Goal: Task Accomplishment & Management: Manage account settings

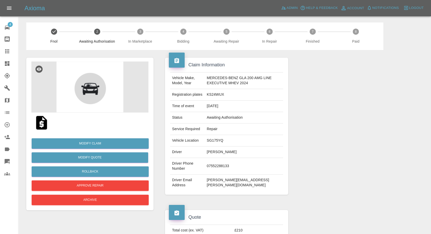
click at [209, 150] on td "Dean Aldridge" at bounding box center [244, 151] width 79 height 11
copy td "Dean Aldridge"
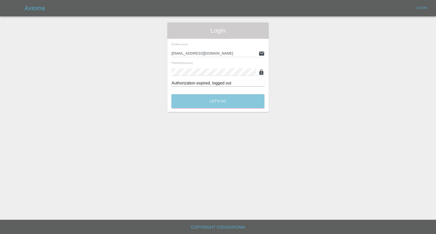
click at [208, 98] on button "Let's Go" at bounding box center [217, 101] width 93 height 14
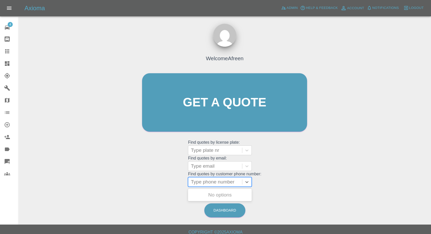
click at [207, 184] on div at bounding box center [215, 181] width 49 height 7
paste input "+447540393256"
drag, startPoint x: 202, startPoint y: 184, endPoint x: 136, endPoint y: 184, distance: 65.3
click at [139, 185] on div "Welcome Afreen Get a quote Get a quote Find quotes by license plate: Type plate…" at bounding box center [225, 112] width 176 height 154
type input "07540393256"
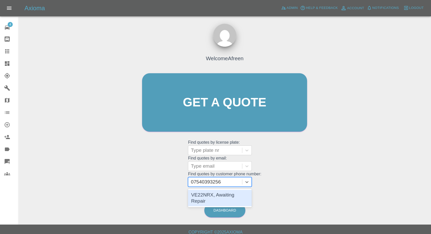
click at [232, 196] on div "VE22NRX, Awaiting Repair" at bounding box center [220, 198] width 64 height 16
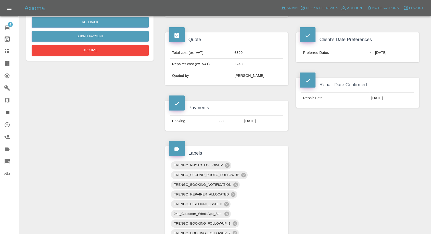
scroll to position [170, 0]
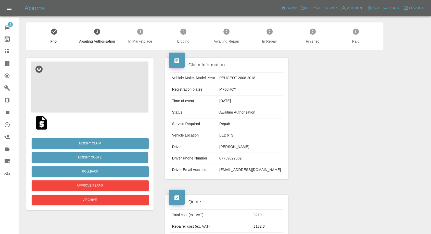
click at [89, 84] on img at bounding box center [89, 87] width 117 height 51
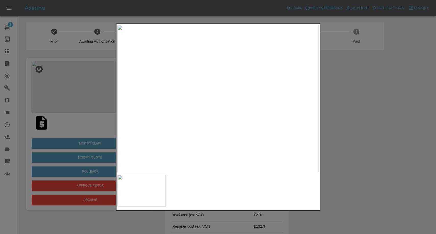
click at [378, 153] on div at bounding box center [218, 117] width 436 height 234
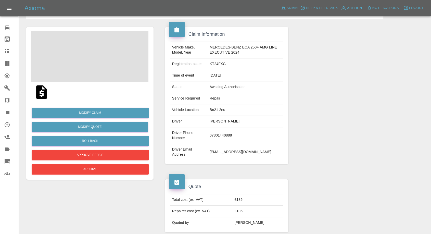
scroll to position [57, 0]
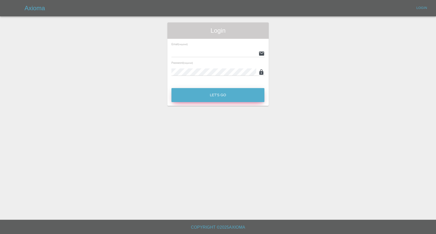
type input "afreen@axioma.co.uk"
click at [208, 97] on button "Let's Go" at bounding box center [217, 95] width 93 height 14
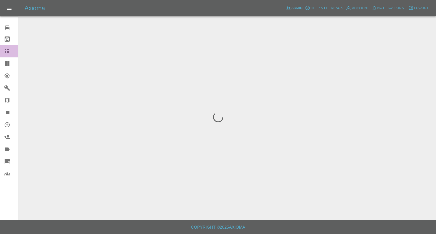
click at [6, 53] on icon at bounding box center [7, 51] width 4 height 4
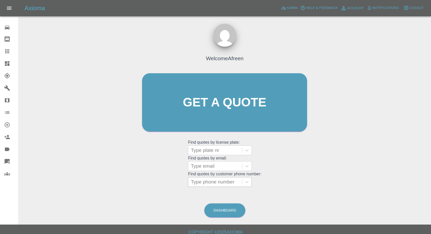
click at [228, 180] on div at bounding box center [215, 181] width 49 height 7
paste input "+447939476444"
drag, startPoint x: 200, startPoint y: 181, endPoint x: 170, endPoint y: 182, distance: 29.6
click at [170, 182] on div "Welcome Afreen Get a quote Get a quote Find quotes by license plate: Type plate…" at bounding box center [225, 112] width 176 height 154
type input "7939476444"
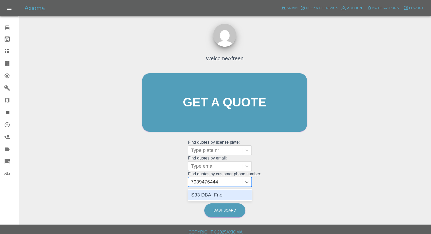
click at [238, 196] on div "S33 DBA, Fnol" at bounding box center [220, 195] width 64 height 10
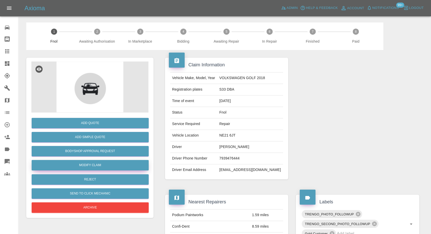
click at [98, 168] on link "Modify Claim" at bounding box center [90, 165] width 117 height 10
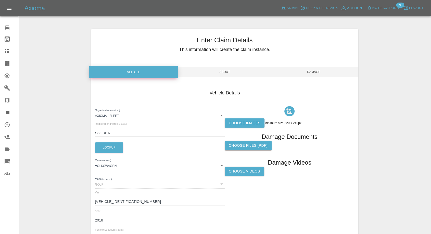
click at [246, 123] on label "Choose images" at bounding box center [245, 122] width 40 height 9
click at [0, 0] on input "Choose images" at bounding box center [0, 0] width 0 height 0
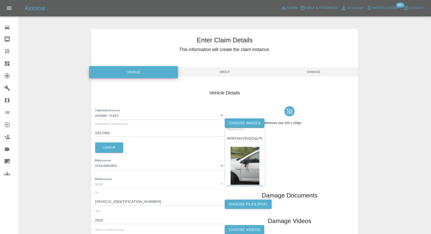
click at [314, 74] on span "Damage" at bounding box center [314, 72] width 89 height 10
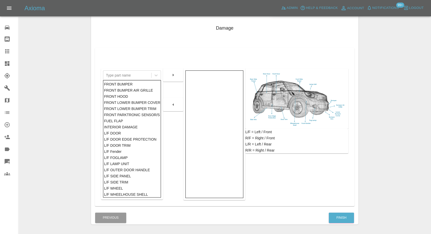
scroll to position [82, 0]
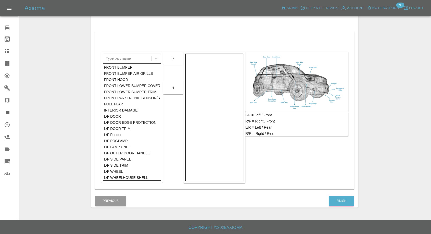
click at [346, 195] on div "Finish" at bounding box center [342, 200] width 26 height 13
click at [342, 200] on button "Finish" at bounding box center [341, 201] width 25 height 10
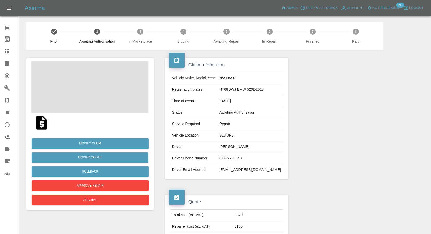
click at [41, 125] on img at bounding box center [41, 123] width 16 height 16
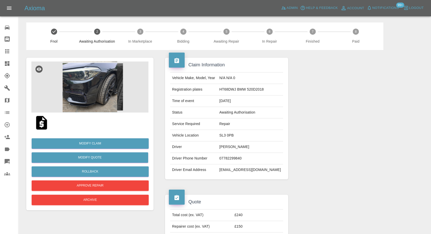
click at [106, 95] on img at bounding box center [89, 87] width 117 height 51
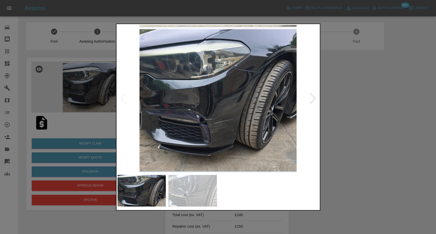
click at [202, 195] on img at bounding box center [192, 191] width 48 height 32
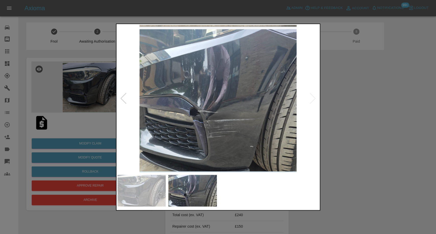
click at [351, 122] on div at bounding box center [218, 117] width 436 height 234
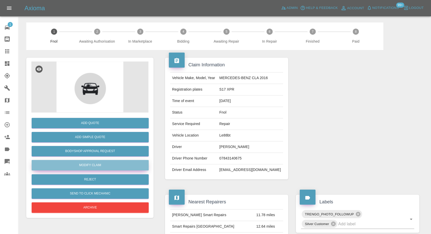
click at [98, 166] on link "Modify Claim" at bounding box center [90, 165] width 117 height 10
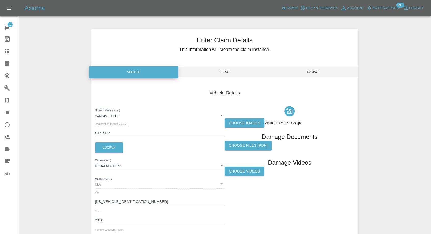
click at [245, 123] on label "Choose images" at bounding box center [245, 122] width 40 height 9
click at [0, 0] on input "Choose images" at bounding box center [0, 0] width 0 height 0
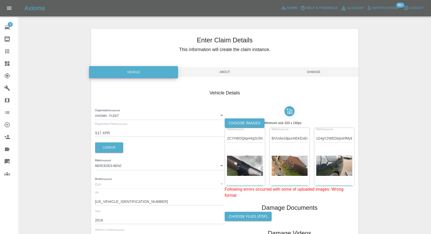
click at [316, 70] on span "Damage" at bounding box center [314, 72] width 89 height 10
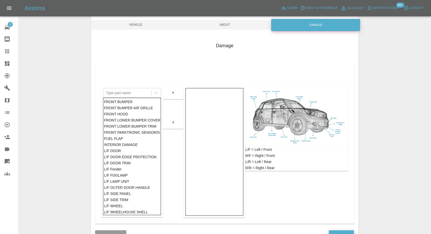
scroll to position [82, 0]
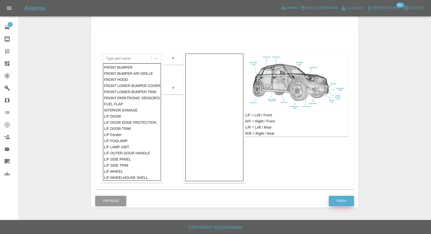
click at [337, 200] on button "Finish" at bounding box center [341, 201] width 25 height 10
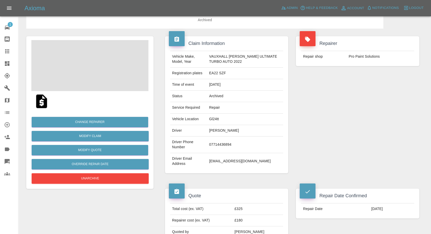
scroll to position [85, 0]
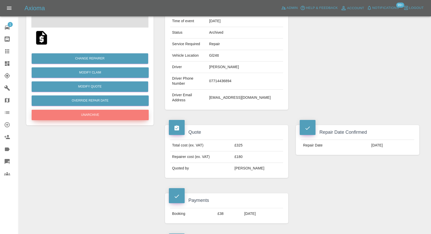
click at [111, 116] on button "Unarchive" at bounding box center [90, 115] width 117 height 10
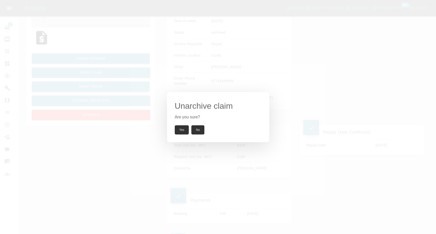
click at [182, 129] on button "Yes" at bounding box center [182, 129] width 14 height 9
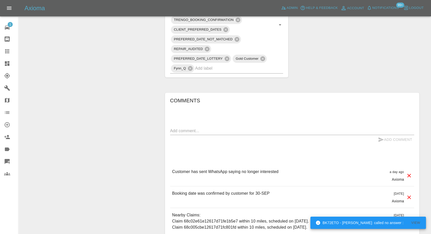
scroll to position [397, 0]
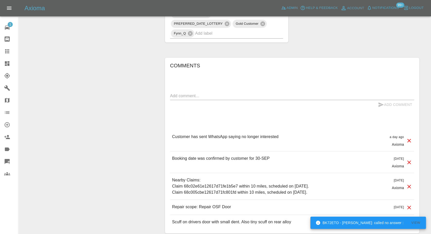
click at [204, 94] on textarea at bounding box center [292, 96] width 244 height 6
paste textarea "pushed by accident please for fill booking"
type textarea "pushed by accident please for fill booking"
click at [381, 104] on icon "submit" at bounding box center [381, 105] width 6 height 6
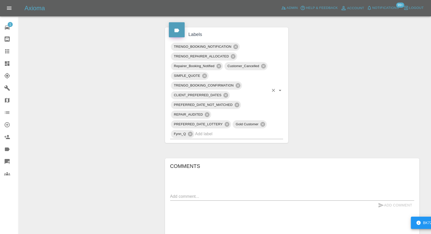
scroll to position [227, 0]
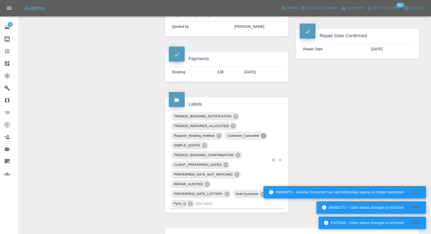
click at [265, 136] on icon at bounding box center [263, 135] width 5 height 5
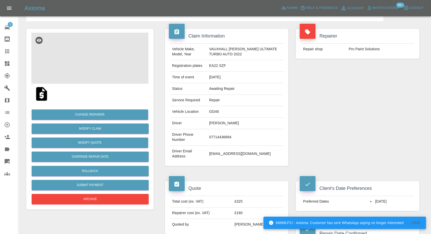
scroll to position [28, 0]
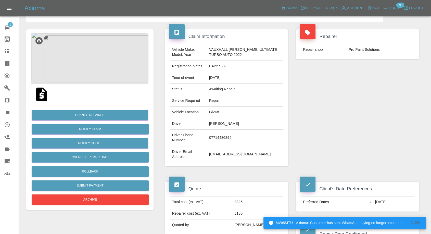
click at [211, 123] on td "Trevor Mead" at bounding box center [245, 123] width 76 height 11
copy td "Trevor"
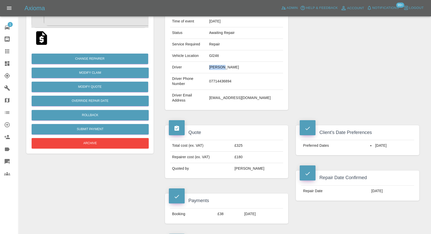
scroll to position [85, 0]
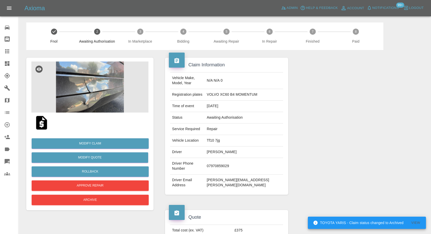
click at [92, 83] on img at bounding box center [89, 87] width 117 height 51
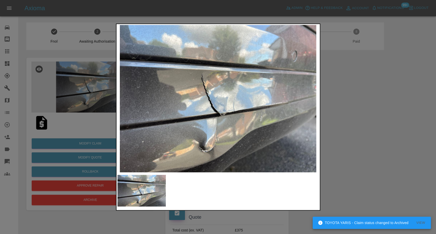
click at [355, 148] on div at bounding box center [218, 117] width 436 height 234
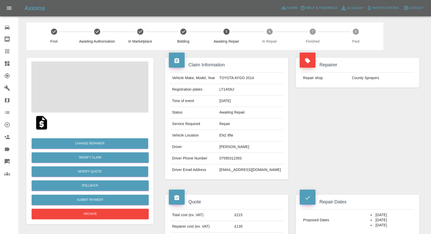
click at [238, 164] on td "devrag1@yahoo.co.uk" at bounding box center [250, 169] width 66 height 11
click at [242, 159] on td "07595312393" at bounding box center [250, 158] width 66 height 11
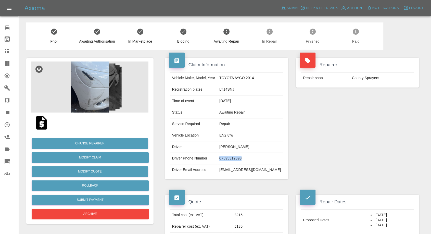
click at [242, 159] on td "07595312393" at bounding box center [250, 158] width 66 height 11
copy td "07595312393"
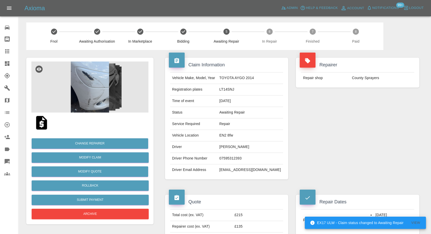
click at [333, 159] on div "Repairer Repair shop County Sprayers" at bounding box center [357, 118] width 131 height 137
click at [248, 170] on td "devrag1@yahoo.co.uk" at bounding box center [250, 169] width 66 height 11
copy div "devrag1@yahoo.co.uk"
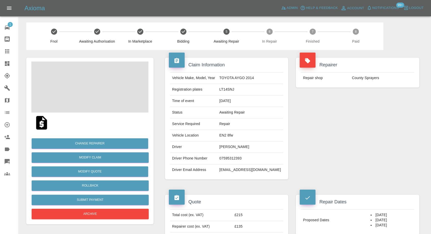
click at [234, 148] on td "[PERSON_NAME]" at bounding box center [250, 146] width 66 height 11
click at [234, 148] on td "Dave Raghoonundun" at bounding box center [250, 146] width 66 height 11
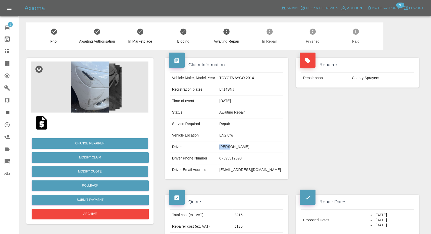
copy td "Dave"
click at [403, 180] on div "Repairer Repair shop County Sprayers" at bounding box center [357, 118] width 131 height 137
click at [232, 89] on td "LT14SNJ" at bounding box center [250, 89] width 66 height 11
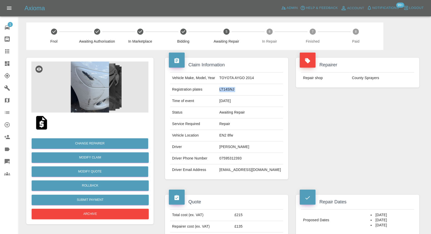
copy td "LT14SNJ"
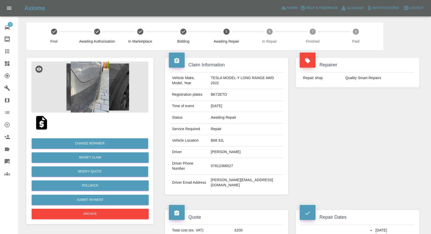
click at [223, 160] on td "07812366527" at bounding box center [246, 166] width 75 height 17
copy td "07812366527"
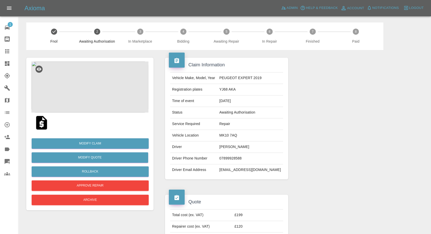
click at [42, 122] on img at bounding box center [41, 123] width 16 height 16
click at [87, 83] on img at bounding box center [89, 87] width 117 height 51
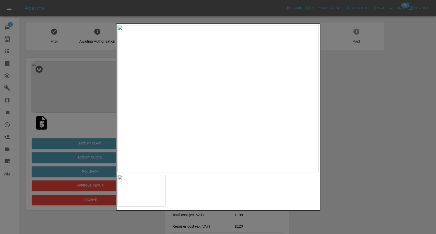
click at [335, 183] on div at bounding box center [218, 117] width 436 height 234
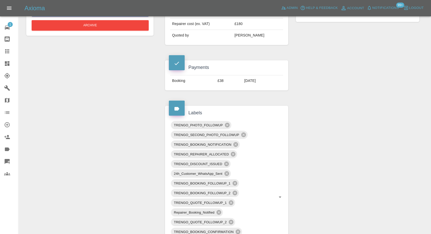
scroll to position [142, 0]
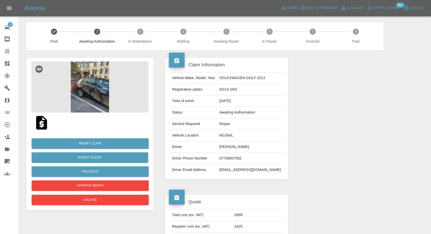
click at [40, 122] on img at bounding box center [41, 123] width 16 height 16
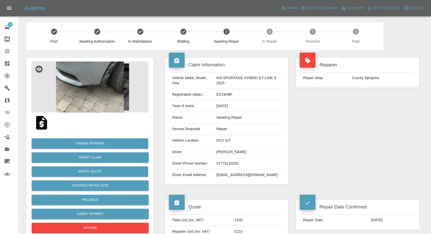
scroll to position [57, 0]
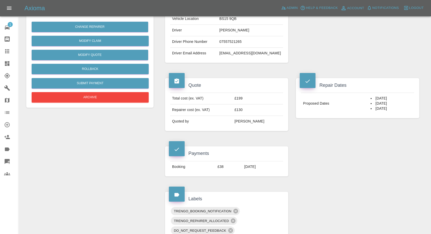
scroll to position [113, 0]
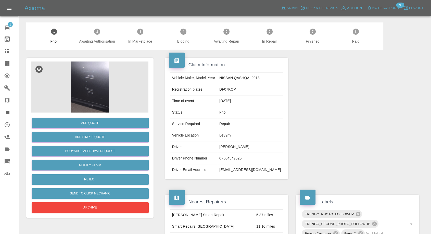
click at [89, 86] on img at bounding box center [89, 87] width 117 height 51
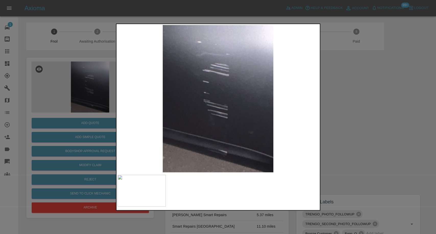
click div
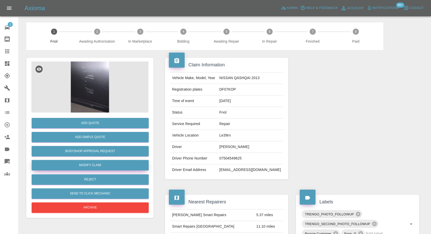
drag, startPoint x: 89, startPoint y: 166, endPoint x: 108, endPoint y: 165, distance: 19.2
click link "Modify Claim"
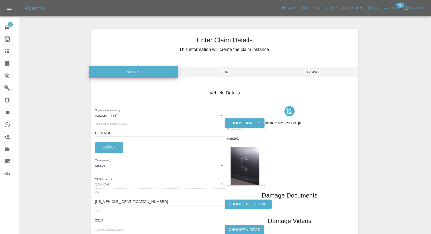
click label "Choose images"
click input "Choose images"
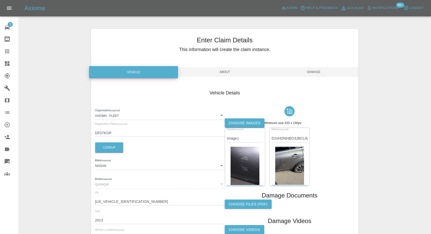
drag, startPoint x: 312, startPoint y: 72, endPoint x: 318, endPoint y: 83, distance: 12.9
click span "Damage"
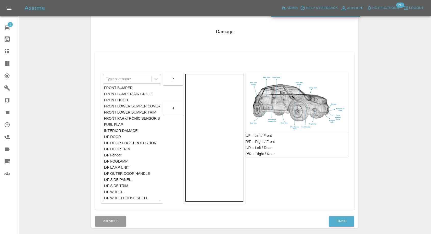
scroll to position [82, 0]
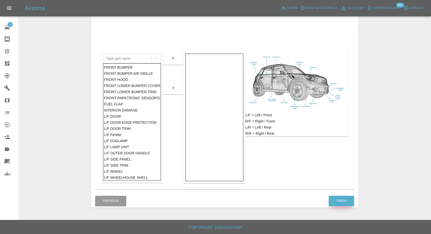
click button "Finish"
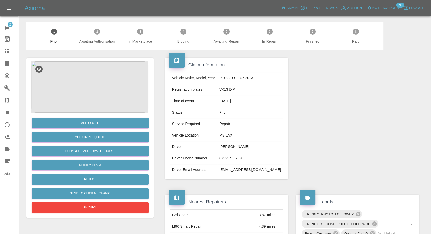
click at [80, 86] on img at bounding box center [89, 87] width 117 height 51
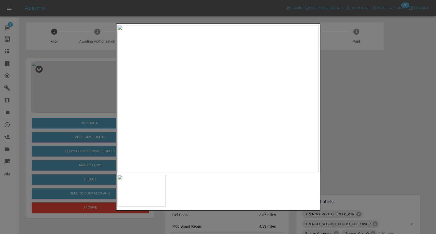
click at [371, 147] on div at bounding box center [218, 117] width 436 height 234
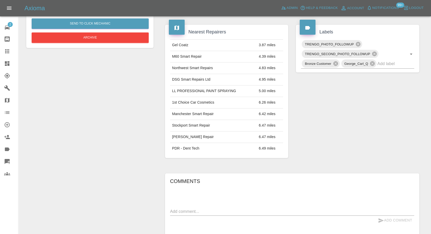
scroll to position [246, 0]
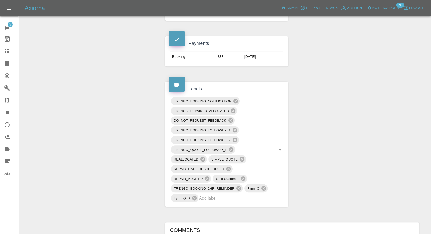
scroll to position [340, 0]
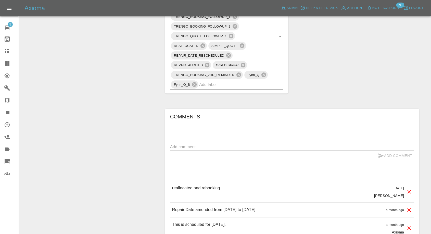
click at [212, 147] on textarea at bounding box center [292, 147] width 244 height 6
click at [181, 146] on textarea "6th october please" at bounding box center [292, 147] width 244 height 6
type textarea "6th October please"
click at [381, 153] on icon "submit" at bounding box center [381, 156] width 6 height 6
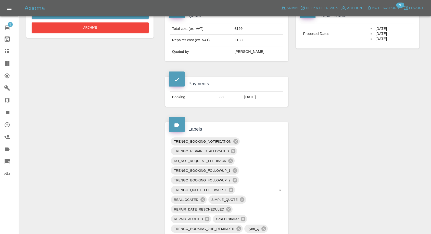
scroll to position [198, 0]
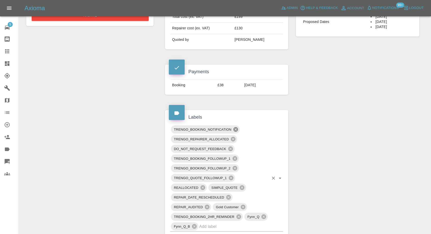
click at [235, 127] on icon at bounding box center [236, 129] width 5 height 5
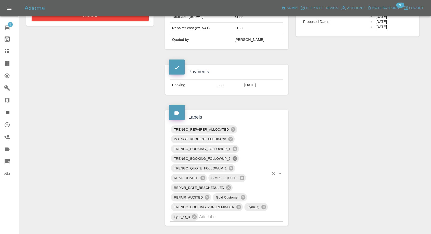
click at [234, 158] on icon at bounding box center [235, 158] width 5 height 5
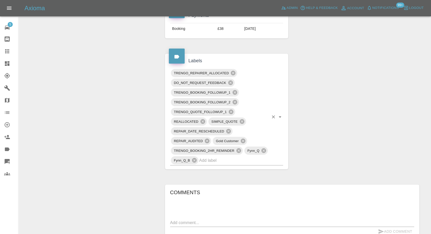
scroll to position [255, 0]
click at [235, 102] on div "TRENGO_REPAIRER_ALLOCATED DO_NOT_REQUEST_FEEDBACK TRENGO_BOOKING_FOLLOWUP_1 TRE…" at bounding box center [226, 116] width 113 height 97
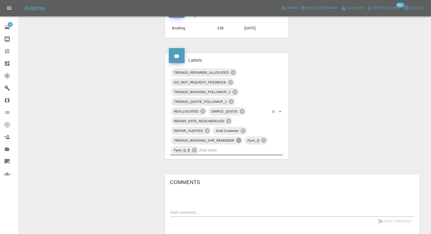
click at [238, 140] on icon at bounding box center [239, 141] width 6 height 6
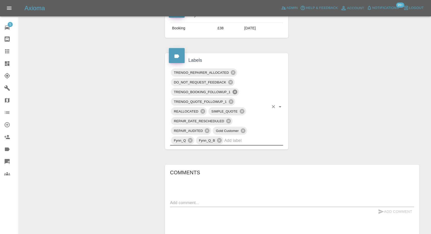
click at [235, 91] on icon at bounding box center [235, 92] width 6 height 6
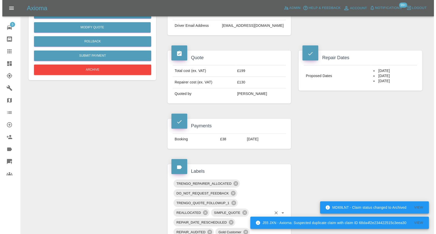
scroll to position [57, 0]
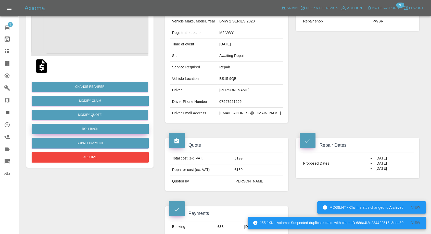
click at [94, 126] on button "Rollback" at bounding box center [90, 129] width 117 height 10
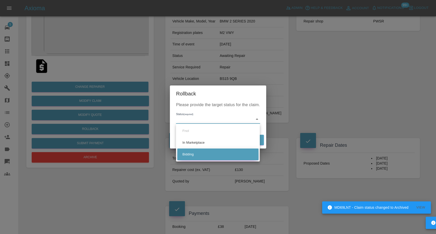
drag, startPoint x: 189, startPoint y: 156, endPoint x: 221, endPoint y: 146, distance: 33.8
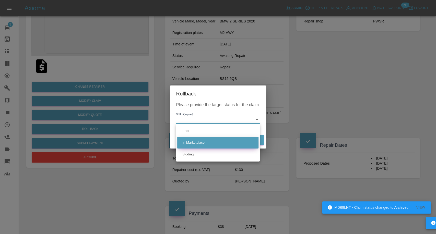
click at [189, 156] on li "Bidding" at bounding box center [217, 155] width 81 height 12
type input "bidding"
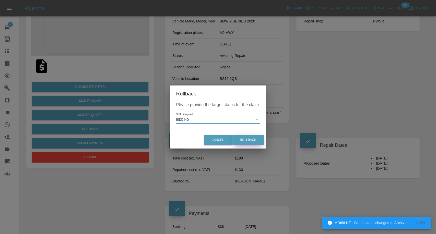
click at [244, 140] on button "Rollback" at bounding box center [248, 140] width 32 height 10
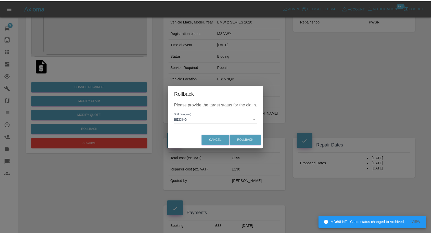
scroll to position [0, 0]
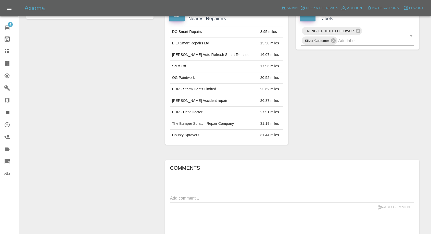
scroll to position [241, 0]
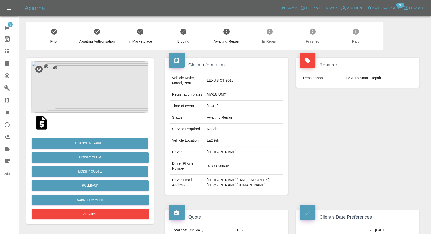
click at [91, 96] on img at bounding box center [89, 87] width 117 height 51
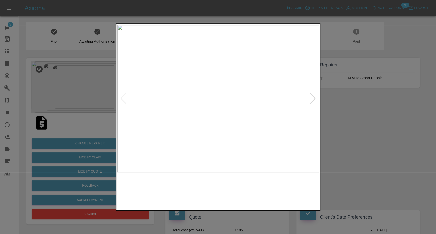
click at [202, 175] on img at bounding box center [192, 191] width 48 height 32
click at [248, 199] on img at bounding box center [243, 191] width 48 height 32
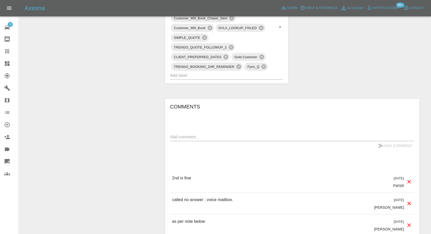
scroll to position [340, 0]
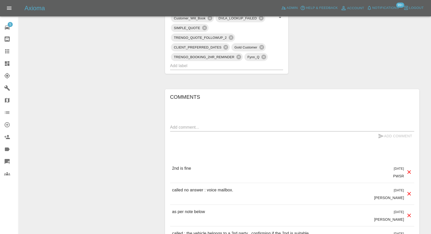
click at [223, 126] on textarea at bounding box center [292, 127] width 244 height 6
paste textarea "I will book in the repair [DATE] I do still want to go ahead and"
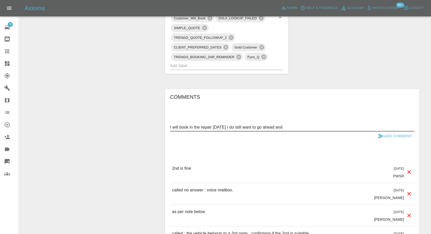
type textarea "I will book in the repair [DATE] I do still want to go ahead and"
click at [379, 136] on icon "submit" at bounding box center [381, 136] width 5 height 5
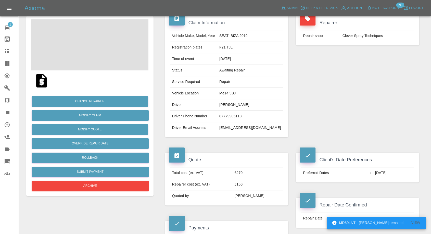
scroll to position [113, 0]
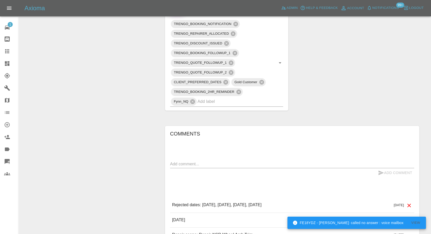
scroll to position [312, 0]
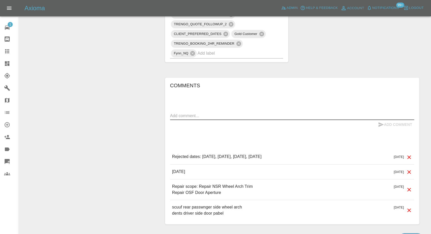
click at [223, 116] on textarea at bounding box center [292, 116] width 244 height 6
paste textarea "any earlier day than 7/10"
type textarea "any earlier day than 7/10"
click at [378, 125] on icon "submit" at bounding box center [381, 124] width 6 height 6
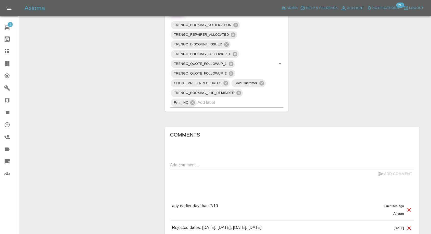
scroll to position [198, 0]
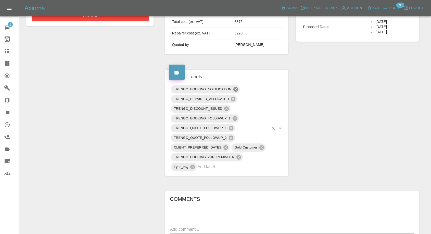
click at [234, 90] on icon at bounding box center [236, 89] width 5 height 5
click at [235, 117] on icon at bounding box center [235, 118] width 5 height 5
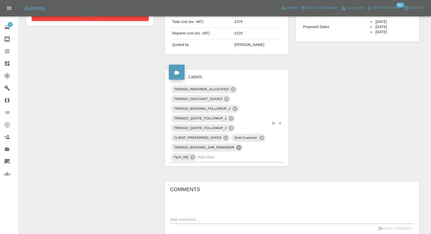
click at [239, 153] on input "text" at bounding box center [233, 157] width 71 height 8
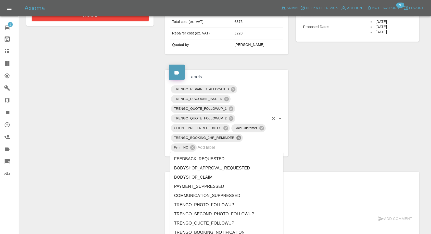
click at [239, 138] on icon at bounding box center [239, 138] width 5 height 5
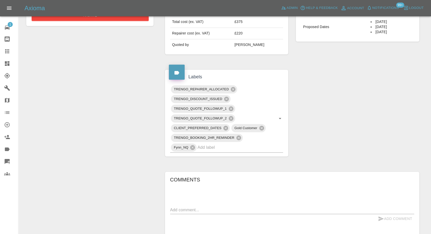
click at [351, 130] on div "Claim Information Vehicle Make, Model, Year HYUNDAI IONIQ 5 PREMIUM EV 2022 Reg…" at bounding box center [292, 100] width 262 height 496
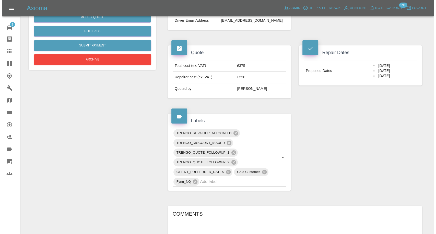
scroll to position [85, 0]
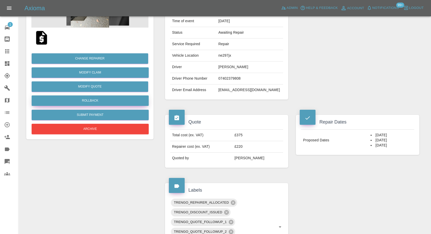
click at [92, 100] on button "Rollback" at bounding box center [90, 100] width 117 height 10
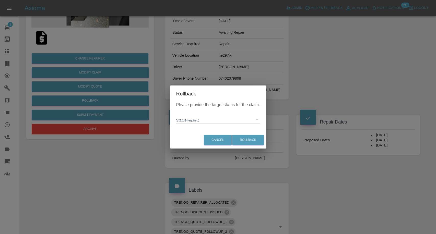
click at [194, 118] on body "Axioma Admin Help & Feedback Account Notifications 99+ Logout 1 Repair home Bod…" at bounding box center [218, 200] width 436 height 570
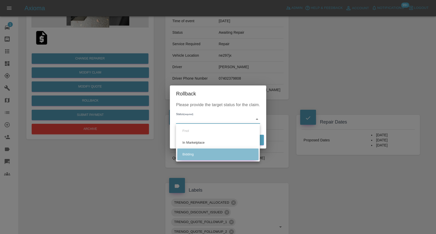
click at [188, 154] on li "Bidding" at bounding box center [217, 155] width 81 height 12
type input "bidding"
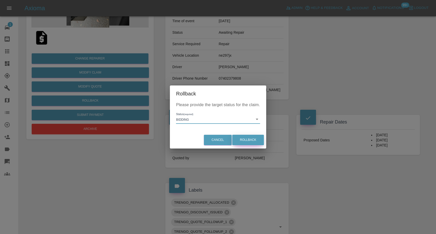
click at [252, 140] on button "Rollback" at bounding box center [248, 140] width 32 height 10
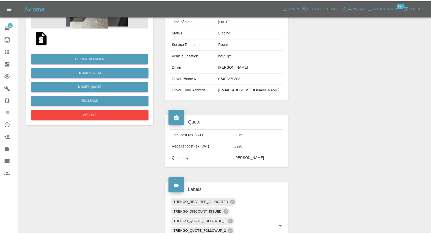
scroll to position [0, 0]
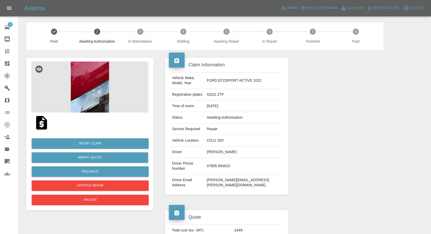
click at [102, 82] on img at bounding box center [89, 87] width 117 height 51
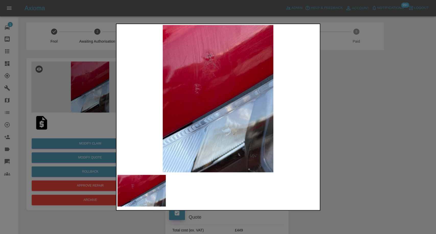
click at [384, 169] on div at bounding box center [218, 117] width 436 height 234
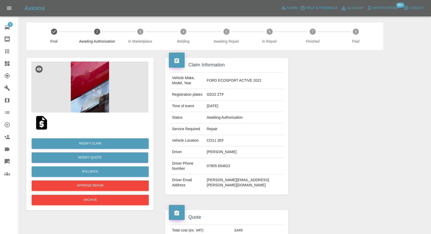
click at [94, 109] on img at bounding box center [89, 87] width 117 height 51
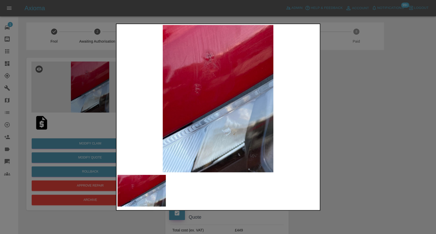
click at [352, 143] on div at bounding box center [218, 117] width 436 height 234
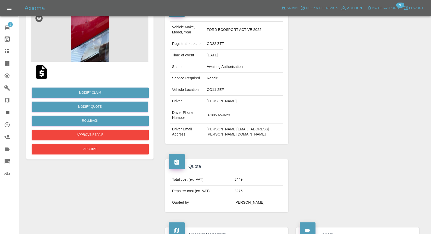
scroll to position [17, 0]
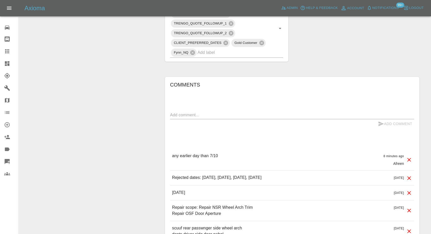
scroll to position [312, 0]
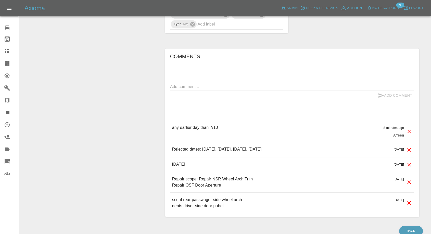
click at [214, 85] on textarea at bounding box center [292, 87] width 244 height 6
paste textarea "I no longer need this service as my friends husband is going to do it for me bu…"
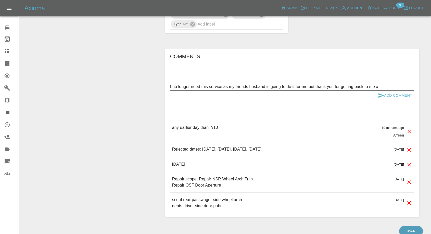
type textarea "I no longer need this service as my friends husband is going to do it for me bu…"
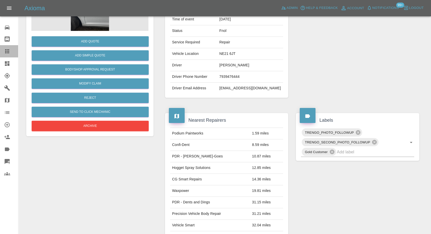
click at [8, 50] on icon at bounding box center [7, 51] width 4 height 4
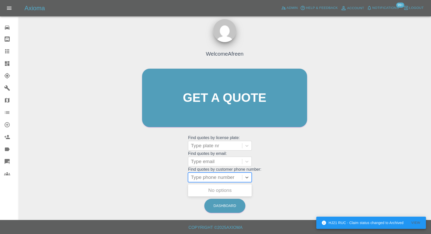
click at [224, 174] on div at bounding box center [215, 177] width 49 height 7
paste input "[PHONE_NUMBER]"
drag, startPoint x: 202, startPoint y: 177, endPoint x: 151, endPoint y: 178, distance: 50.8
click at [163, 179] on div "Welcome Afreen Get a quote Get a quote Find quotes by license plate: Type plate…" at bounding box center [225, 108] width 176 height 154
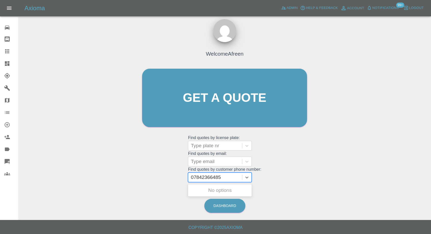
type input "7842366485"
click at [210, 193] on div "AK21XCN, Awaiting Authorisation" at bounding box center [220, 193] width 64 height 16
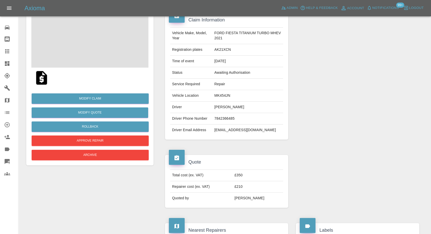
scroll to position [113, 0]
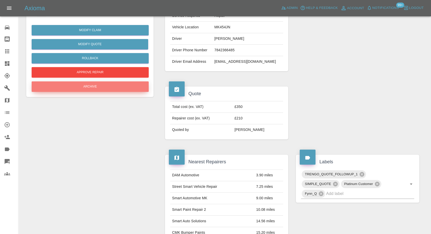
click at [107, 89] on button "Archive" at bounding box center [90, 86] width 117 height 10
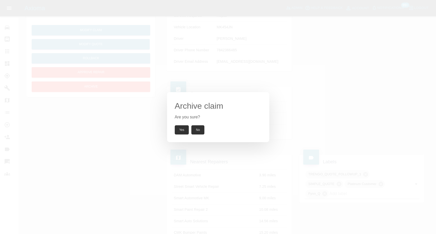
click at [184, 128] on button "Yes" at bounding box center [182, 129] width 14 height 9
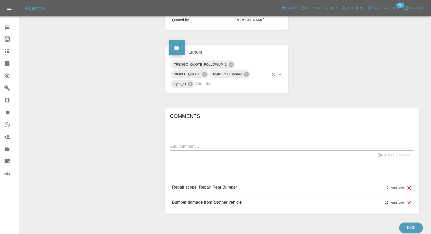
scroll to position [227, 0]
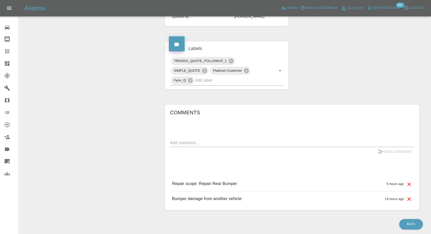
click at [205, 148] on div "Add Comment" at bounding box center [292, 151] width 244 height 9
click at [210, 144] on textarea at bounding box center [292, 143] width 244 height 6
paste textarea "I no longer need this service as my friends husband is going to do it for me bu…"
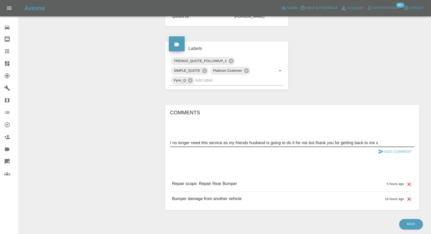
type textarea "I no longer need this service as my friends husband is going to do it for me bu…"
click at [381, 153] on icon "submit" at bounding box center [381, 152] width 6 height 6
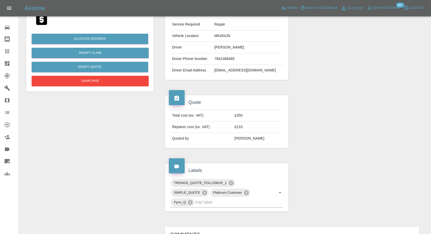
scroll to position [28, 0]
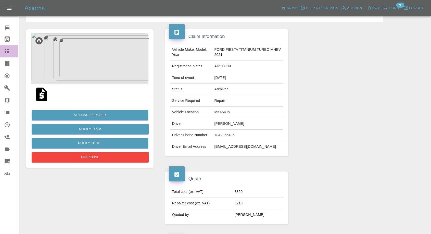
click at [6, 50] on icon at bounding box center [7, 51] width 6 height 6
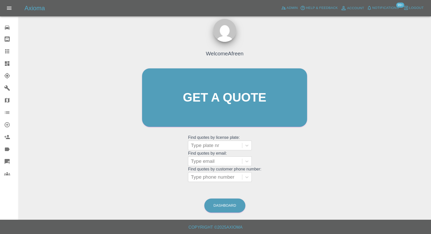
scroll to position [5, 0]
click at [214, 181] on div "Type phone number" at bounding box center [215, 177] width 54 height 9
paste input "+447583330895"
type input "+447583330895"
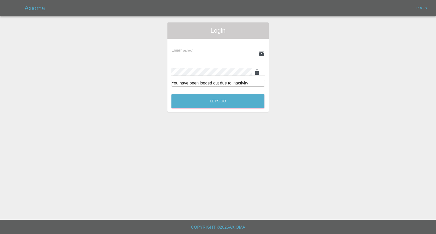
type input "afreen@axioma.co.uk"
click at [218, 103] on button "Let's Go" at bounding box center [217, 101] width 93 height 14
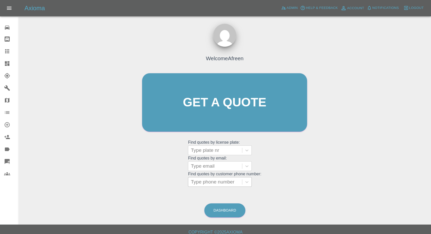
click at [212, 182] on div at bounding box center [215, 181] width 49 height 7
paste input "+447583330895"
drag, startPoint x: 200, startPoint y: 182, endPoint x: 129, endPoint y: 183, distance: 71.5
click at [131, 183] on div "Welcome Afreen Get a quote Get a quote Find quotes by license plate: Type plate…" at bounding box center [224, 126] width 405 height 183
type input "07583330895"
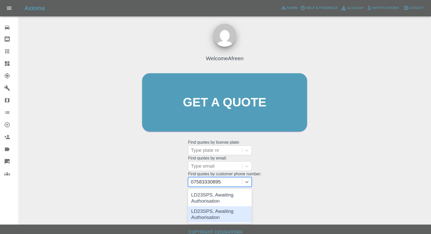
click at [225, 209] on div "LD23SPS, Awaiting Authorisation" at bounding box center [220, 214] width 64 height 16
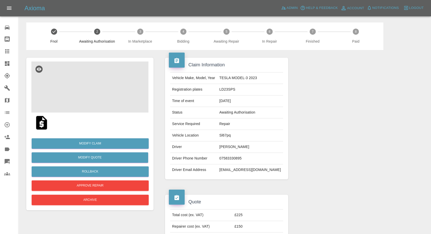
click at [74, 91] on img at bounding box center [89, 87] width 117 height 51
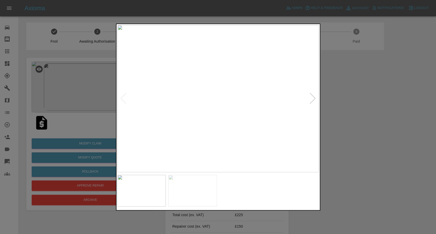
click at [186, 187] on img at bounding box center [192, 191] width 48 height 32
drag, startPoint x: 363, startPoint y: 188, endPoint x: 127, endPoint y: 9, distance: 296.1
click at [363, 186] on div at bounding box center [218, 117] width 436 height 234
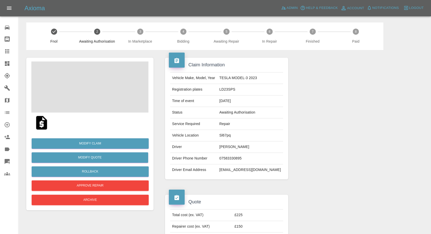
scroll to position [85, 0]
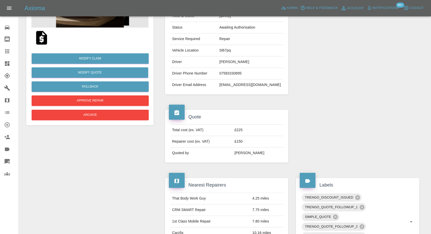
click at [42, 41] on img at bounding box center [41, 38] width 16 height 16
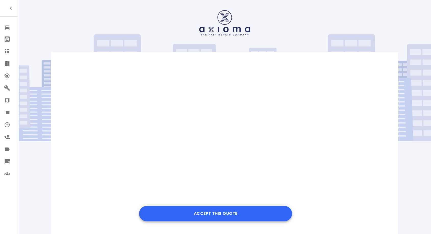
click at [225, 209] on button "Accept this Quote" at bounding box center [215, 213] width 153 height 15
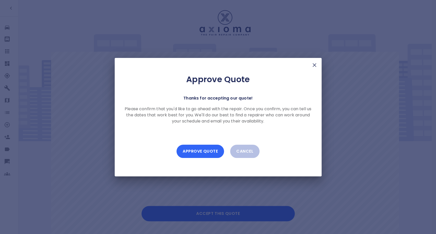
click at [204, 152] on button "Approve Quote" at bounding box center [199, 151] width 47 height 13
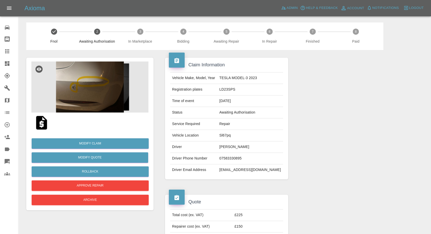
click at [41, 125] on img at bounding box center [41, 123] width 16 height 16
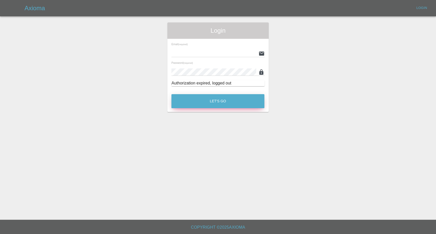
type input "[EMAIL_ADDRESS][DOMAIN_NAME]"
click at [198, 97] on button "Let's Go" at bounding box center [217, 101] width 93 height 14
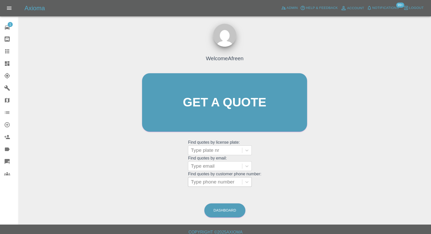
click at [208, 183] on div at bounding box center [215, 181] width 49 height 7
paste input "+447912250024"
drag, startPoint x: 193, startPoint y: 183, endPoint x: 114, endPoint y: 181, distance: 78.9
click at [129, 183] on div "Welcome Afreen Get a quote Get a quote Find quotes by license plate: Type plate…" at bounding box center [224, 126] width 405 height 183
type input "07912250024"
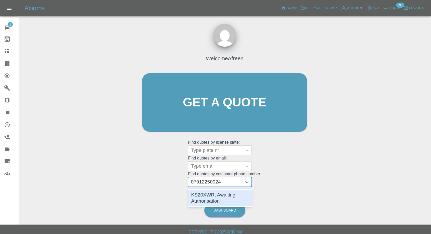
click at [216, 195] on div "KS20XWR, Awaiting Authorisation" at bounding box center [220, 198] width 64 height 16
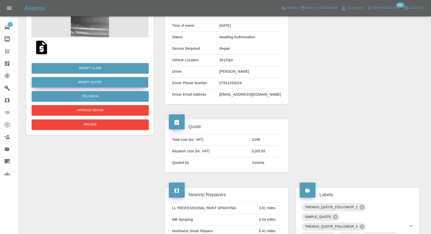
scroll to position [28, 0]
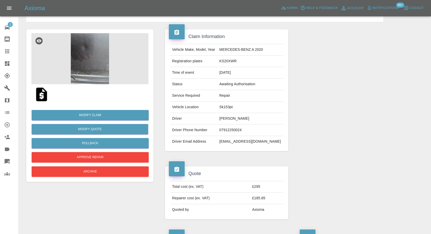
click at [41, 94] on img at bounding box center [41, 94] width 16 height 16
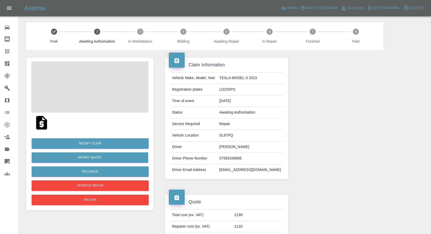
scroll to position [28, 0]
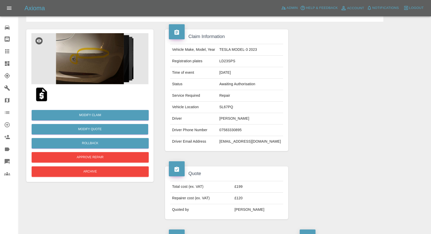
click at [88, 64] on img at bounding box center [89, 58] width 117 height 51
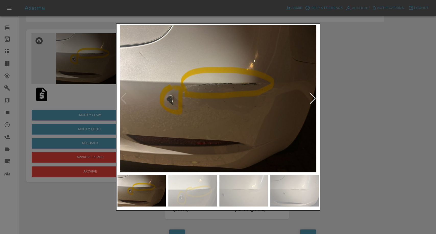
click at [200, 193] on img at bounding box center [192, 191] width 48 height 32
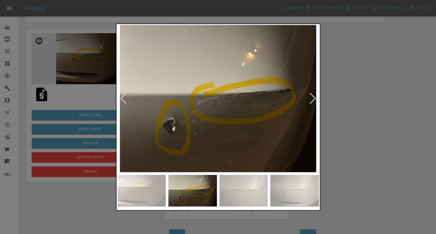
click at [254, 199] on img at bounding box center [243, 191] width 48 height 32
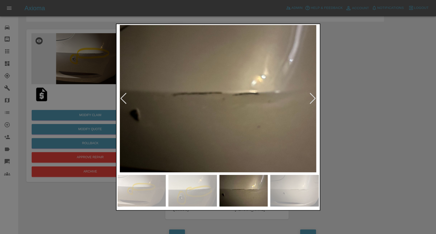
click at [294, 200] on img at bounding box center [294, 191] width 48 height 32
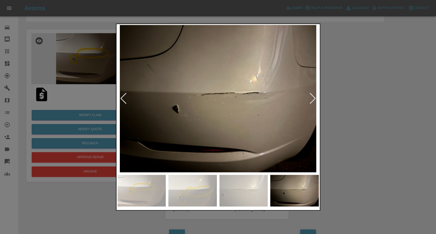
click at [310, 101] on div at bounding box center [312, 98] width 7 height 11
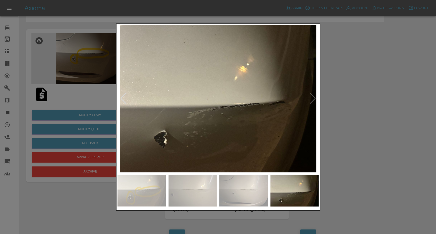
click at [310, 101] on img at bounding box center [217, 98] width 201 height 147
click at [337, 108] on div at bounding box center [218, 117] width 436 height 234
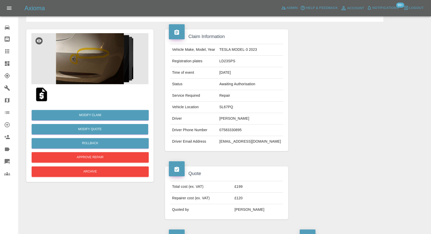
click at [41, 98] on img at bounding box center [41, 94] width 16 height 16
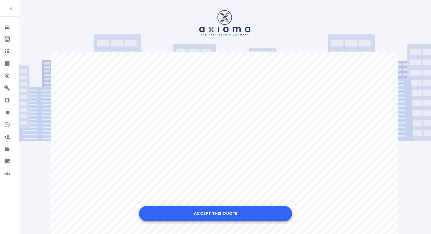
click at [218, 215] on button "Accept this Quote" at bounding box center [215, 213] width 153 height 15
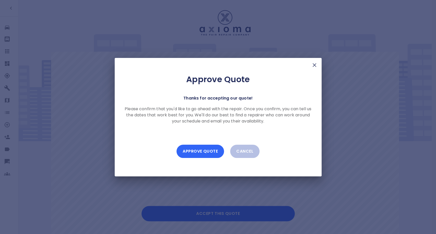
click at [202, 152] on button "Approve Quote" at bounding box center [199, 151] width 47 height 13
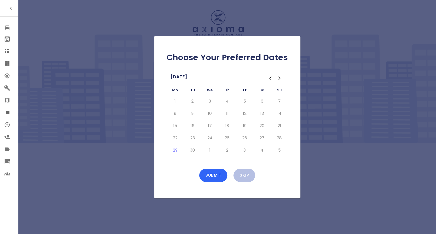
click at [210, 174] on button "Submit" at bounding box center [213, 175] width 28 height 13
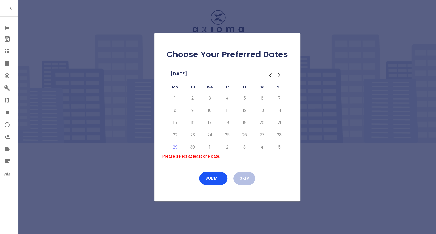
click at [278, 76] on icon "Go to the Next Month" at bounding box center [279, 75] width 6 height 6
click at [192, 109] on button "7" at bounding box center [192, 110] width 9 height 8
click at [208, 112] on button "8" at bounding box center [209, 110] width 9 height 8
click at [223, 107] on td "9" at bounding box center [226, 110] width 17 height 12
click at [230, 110] on button "9" at bounding box center [227, 110] width 9 height 8
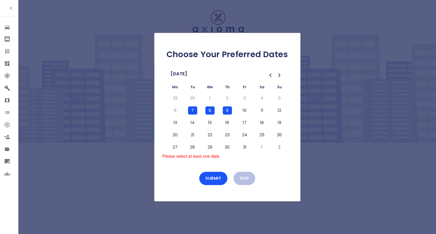
click at [241, 110] on button "10" at bounding box center [244, 110] width 9 height 8
click at [218, 176] on button "Submit" at bounding box center [213, 178] width 28 height 13
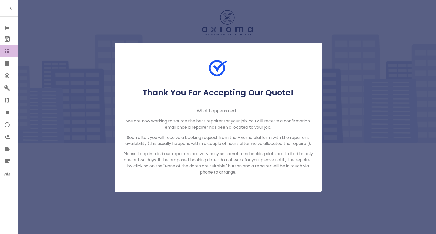
click at [9, 51] on icon at bounding box center [7, 51] width 6 height 6
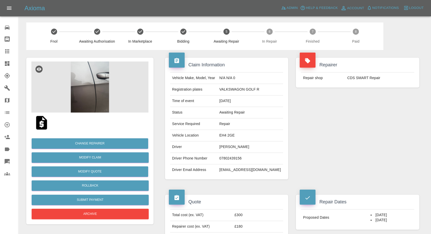
click at [236, 156] on td "07802439156" at bounding box center [250, 158] width 66 height 11
drag, startPoint x: 236, startPoint y: 156, endPoint x: 236, endPoint y: 164, distance: 8.4
click at [236, 164] on tbody "Vehicle Make, Model, Year N/A N/A 0 Registration plates VALKSWAGON GOLF R Time …" at bounding box center [226, 123] width 113 height 103
click at [234, 157] on td "07802439156" at bounding box center [250, 158] width 66 height 11
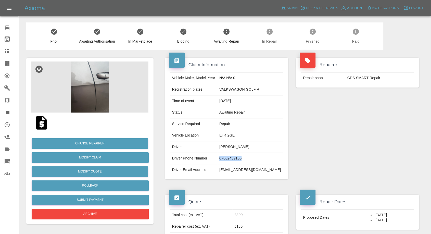
click at [234, 157] on td "07802439156" at bounding box center [250, 158] width 66 height 11
click at [235, 158] on td "07802439156" at bounding box center [250, 158] width 66 height 11
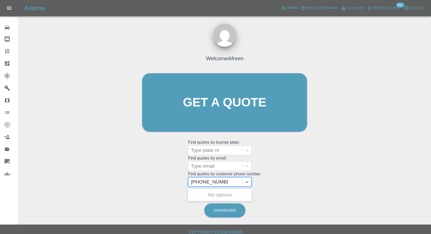
drag, startPoint x: 200, startPoint y: 184, endPoint x: 159, endPoint y: 184, distance: 41.1
click at [159, 184] on div "Welcome Afreen Get a quote Get a quote Find quotes by license plate: Type plate…" at bounding box center [225, 112] width 176 height 154
type input "07849472966"
click at [233, 194] on div "YR16OJB, Awaiting Authorisation" at bounding box center [220, 198] width 64 height 16
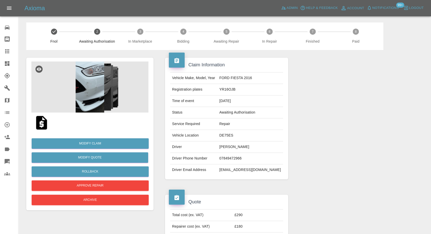
click at [90, 78] on img at bounding box center [89, 87] width 117 height 51
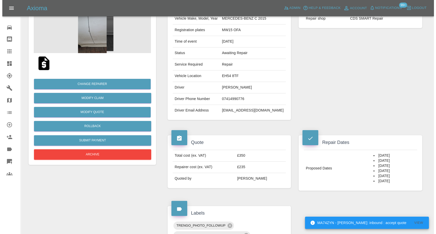
scroll to position [57, 0]
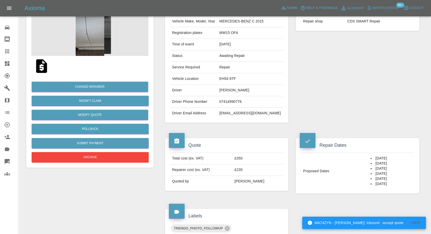
click at [90, 39] on img at bounding box center [89, 30] width 117 height 51
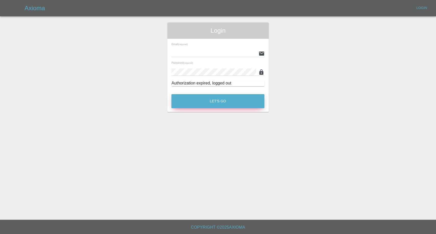
type input "[EMAIL_ADDRESS][DOMAIN_NAME]"
click at [203, 101] on button "Let's Go" at bounding box center [217, 101] width 93 height 14
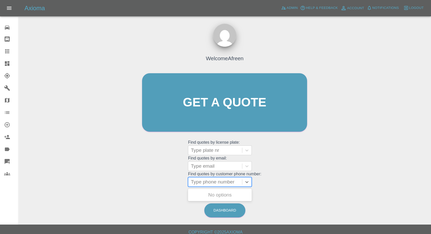
click at [222, 180] on div at bounding box center [215, 181] width 49 height 7
paste input "+447575205248"
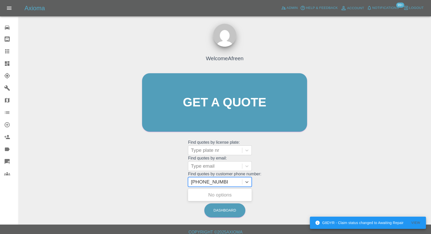
drag, startPoint x: 201, startPoint y: 185, endPoint x: 144, endPoint y: 189, distance: 57.0
click at [163, 190] on div "Welcome Afreen Get a quote Get a quote Find quotes by license plate: Type plate…" at bounding box center [224, 126] width 405 height 183
type input "07575205248"
click at [212, 196] on div "RE70DVL, Awaiting Authorisation" at bounding box center [220, 198] width 64 height 16
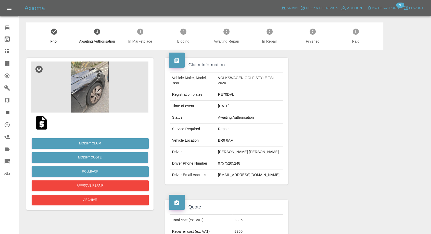
click at [78, 88] on img at bounding box center [89, 87] width 117 height 51
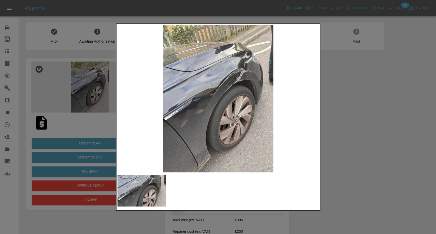
click at [335, 160] on div at bounding box center [218, 117] width 436 height 234
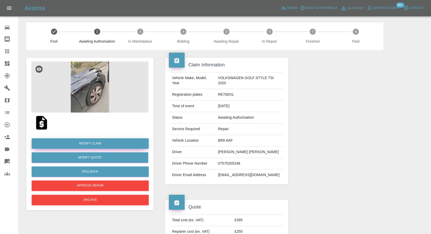
click at [97, 144] on link "Modify Claim" at bounding box center [90, 143] width 117 height 10
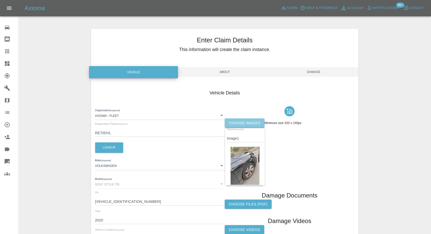
click at [251, 121] on label "Choose images" at bounding box center [245, 122] width 40 height 9
click at [0, 0] on input "Choose images" at bounding box center [0, 0] width 0 height 0
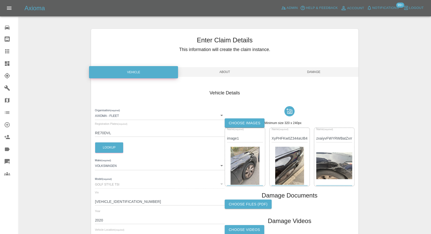
click at [316, 70] on span "Damage" at bounding box center [314, 72] width 89 height 10
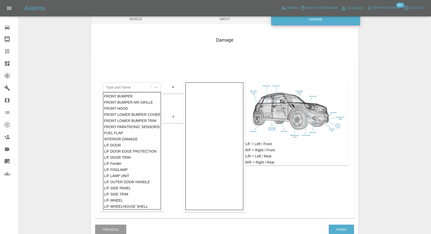
scroll to position [57, 0]
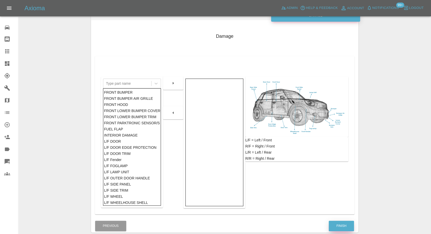
click at [342, 223] on button "Finish" at bounding box center [341, 226] width 25 height 10
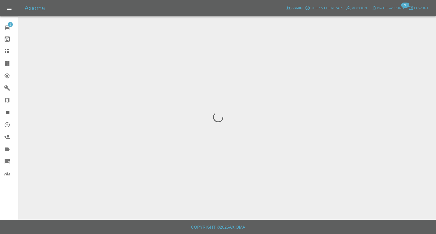
click at [7, 46] on link "Claims" at bounding box center [9, 51] width 18 height 12
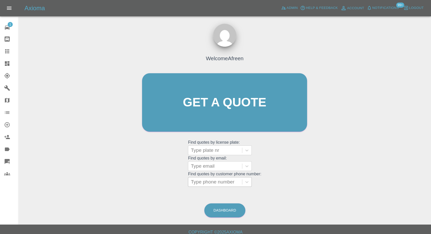
click at [225, 183] on div at bounding box center [215, 181] width 49 height 7
paste input "+447895914320"
drag, startPoint x: 149, startPoint y: 187, endPoint x: 133, endPoint y: 188, distance: 16.2
click at [134, 188] on div "Welcome Afreen Get a quote Get a quote Find quotes by license plate: Type plate…" at bounding box center [224, 126] width 405 height 183
type input "7895914320"
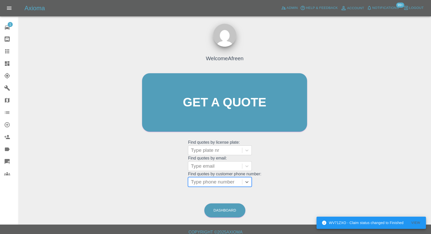
paste input "[PHONE_NUMBER]"
drag, startPoint x: 202, startPoint y: 183, endPoint x: 145, endPoint y: 187, distance: 57.0
click at [145, 187] on div "Welcome Afreen Get a quote Get a quote Find quotes by license plate: Type plate…" at bounding box center [225, 112] width 176 height 154
type input "07880748572"
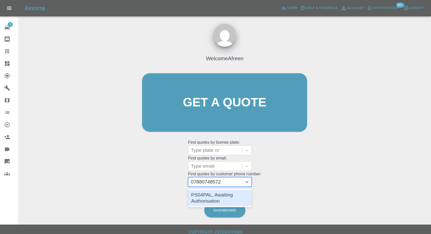
click at [217, 190] on div "PS04PAL, Awaiting Authorisation" at bounding box center [220, 198] width 64 height 16
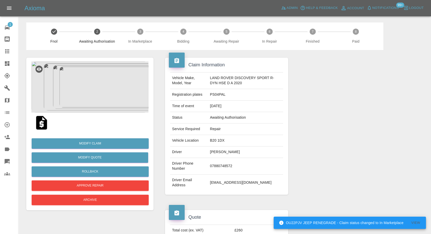
click at [43, 126] on img at bounding box center [41, 123] width 16 height 16
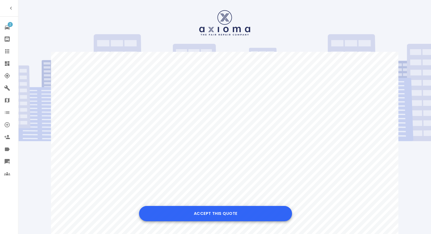
click at [224, 211] on button "Accept this Quote" at bounding box center [215, 213] width 153 height 15
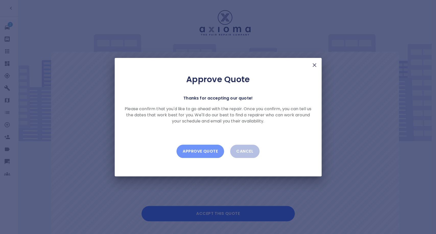
click at [215, 152] on button "Approve Quote" at bounding box center [199, 151] width 47 height 13
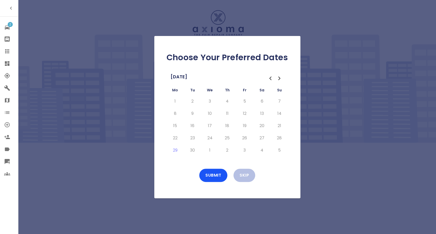
click at [277, 77] on icon "Go to the Next Month" at bounding box center [279, 78] width 6 height 6
click at [177, 113] on button "6" at bounding box center [174, 113] width 9 height 8
click at [221, 175] on button "Submit" at bounding box center [213, 175] width 28 height 13
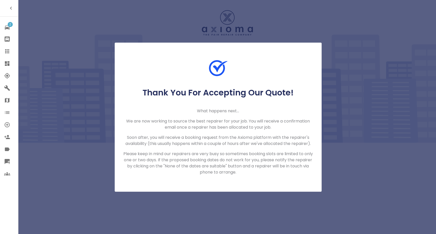
drag, startPoint x: 3, startPoint y: 52, endPoint x: 11, endPoint y: 44, distance: 11.9
click at [3, 52] on link "Claims" at bounding box center [9, 51] width 18 height 12
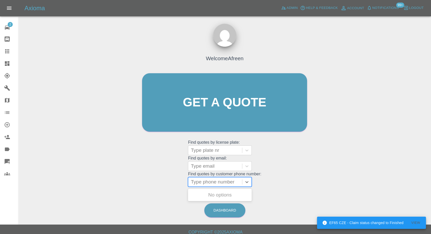
click at [228, 181] on div at bounding box center [215, 181] width 49 height 7
paste input "+447880748572"
drag, startPoint x: 201, startPoint y: 183, endPoint x: 149, endPoint y: 184, distance: 52.1
click at [149, 184] on div "Welcome Afreen Get a quote Get a quote Find quotes by license plate: Type plate…" at bounding box center [225, 112] width 176 height 154
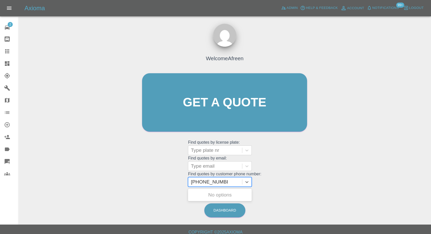
type input "07880748572"
click at [219, 193] on div "PS04PAL, In Marketplace" at bounding box center [220, 195] width 64 height 10
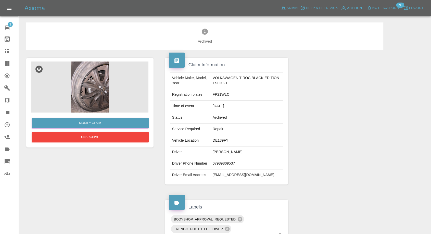
click at [82, 90] on img at bounding box center [89, 87] width 117 height 51
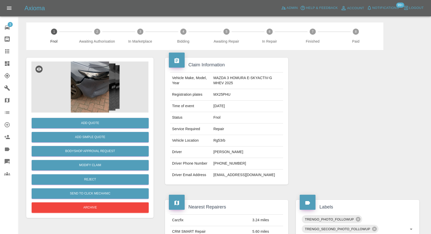
click at [82, 85] on img at bounding box center [89, 87] width 117 height 51
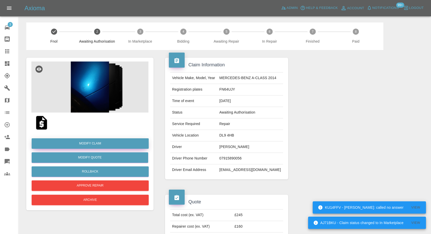
click at [100, 143] on link "Modify Claim" at bounding box center [90, 143] width 117 height 10
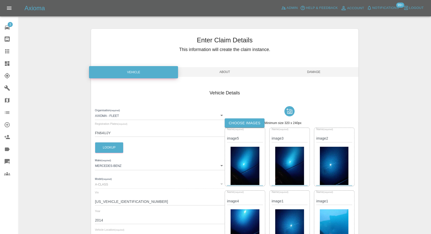
click at [258, 122] on label "Choose images" at bounding box center [245, 122] width 40 height 9
click at [0, 0] on input "Choose images" at bounding box center [0, 0] width 0 height 0
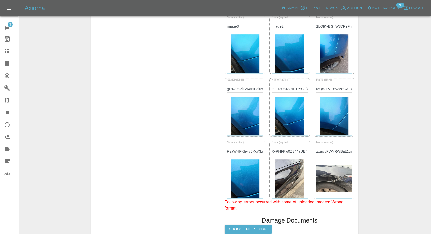
scroll to position [287, 0]
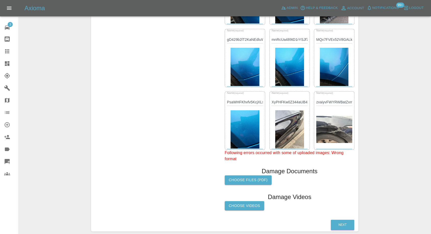
click at [296, 137] on img at bounding box center [289, 129] width 29 height 38
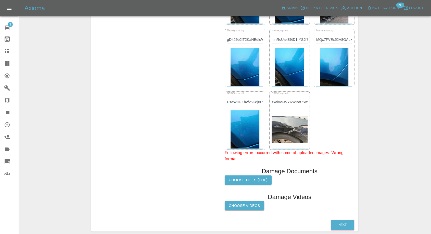
click at [296, 137] on img at bounding box center [290, 129] width 36 height 27
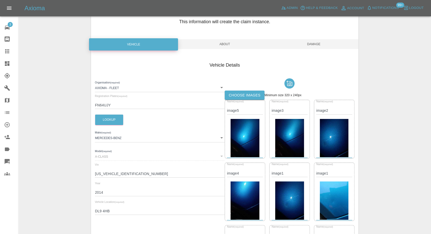
scroll to position [0, 0]
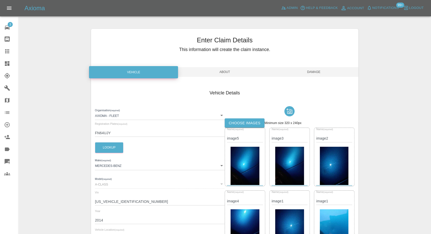
click at [317, 74] on span "Damage" at bounding box center [314, 72] width 89 height 10
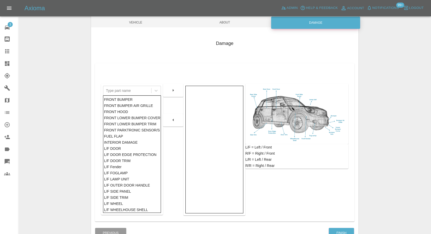
scroll to position [82, 0]
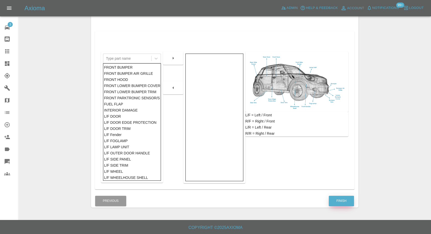
click at [345, 202] on button "Finish" at bounding box center [341, 201] width 25 height 10
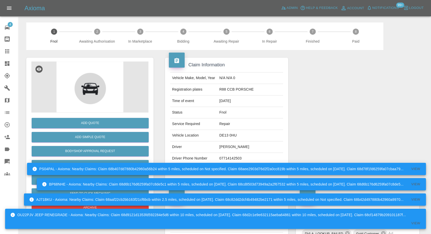
click at [88, 166] on link "Modify Claim" at bounding box center [90, 165] width 117 height 10
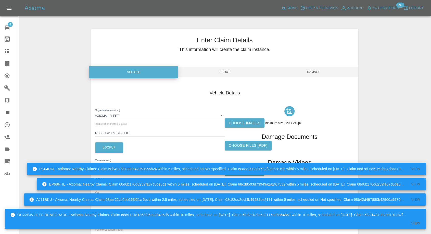
click at [237, 122] on label "Choose images" at bounding box center [245, 122] width 40 height 9
click at [0, 0] on input "Choose images" at bounding box center [0, 0] width 0 height 0
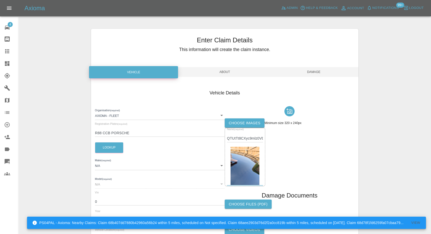
click at [239, 120] on label "Choose images" at bounding box center [245, 122] width 40 height 9
click at [0, 0] on input "Choose images" at bounding box center [0, 0] width 0 height 0
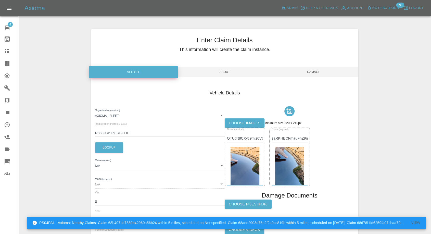
click at [234, 119] on label "Choose images" at bounding box center [245, 122] width 40 height 9
click at [0, 0] on input "Choose images" at bounding box center [0, 0] width 0 height 0
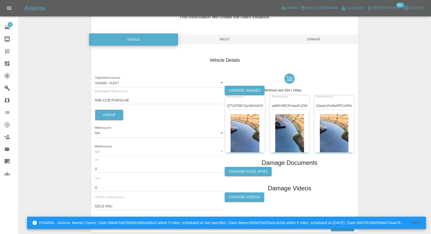
scroll to position [58, 0]
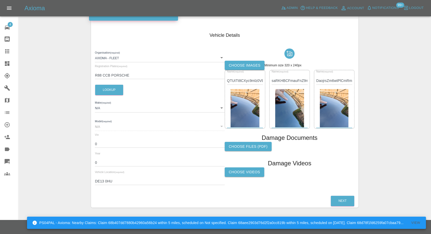
click at [252, 173] on label "Choose Videos" at bounding box center [245, 171] width 40 height 9
click at [0, 0] on input "Choose Videos" at bounding box center [0, 0] width 0 height 0
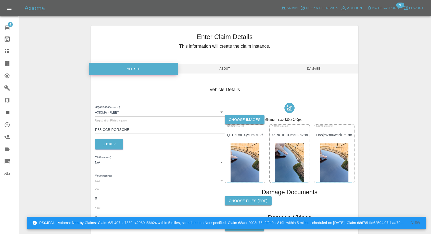
scroll to position [0, 0]
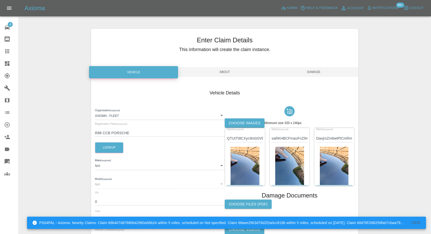
drag, startPoint x: 315, startPoint y: 70, endPoint x: 312, endPoint y: 83, distance: 13.2
click at [314, 70] on span "Damage" at bounding box center [314, 72] width 89 height 10
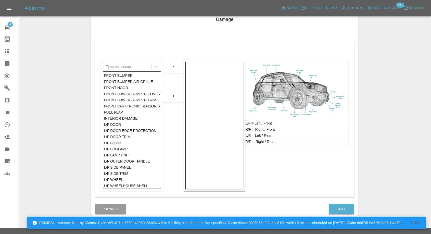
scroll to position [82, 0]
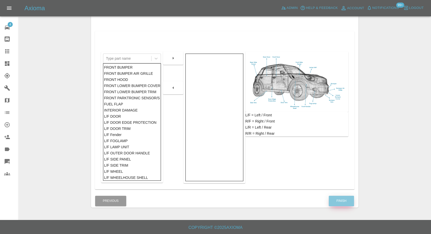
click at [337, 202] on button "Finish" at bounding box center [341, 201] width 25 height 10
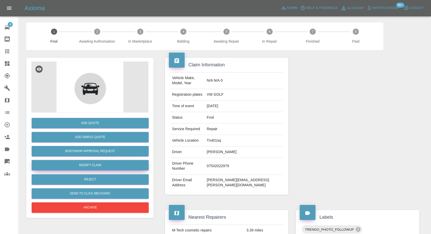
click at [98, 165] on link "Modify Claim" at bounding box center [90, 165] width 117 height 10
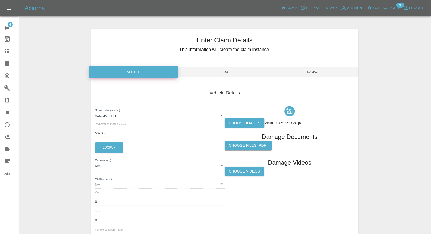
click at [239, 123] on label "Choose images" at bounding box center [245, 122] width 40 height 9
click at [0, 0] on input "Choose images" at bounding box center [0, 0] width 0 height 0
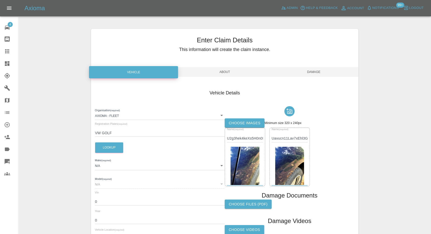
click at [316, 72] on span "Damage" at bounding box center [314, 72] width 89 height 10
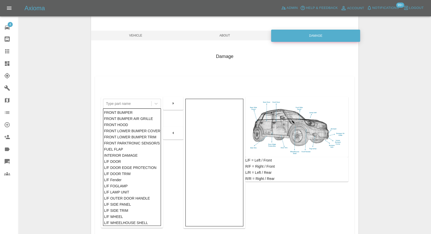
scroll to position [82, 0]
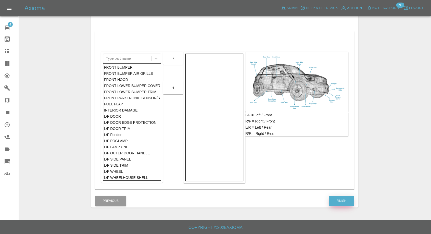
click at [340, 200] on button "Finish" at bounding box center [341, 201] width 25 height 10
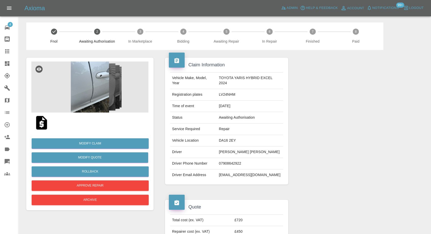
click at [90, 95] on img at bounding box center [89, 87] width 117 height 51
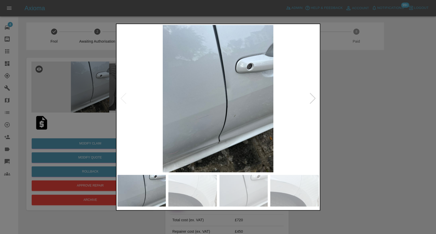
click at [192, 180] on img at bounding box center [192, 191] width 48 height 32
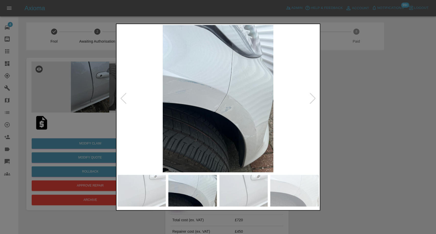
click at [241, 193] on img at bounding box center [243, 191] width 48 height 32
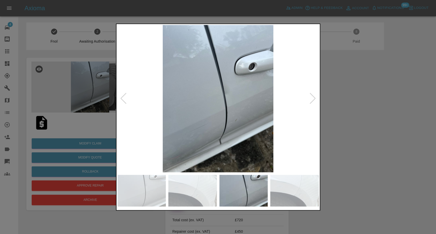
click at [306, 205] on img at bounding box center [294, 191] width 48 height 32
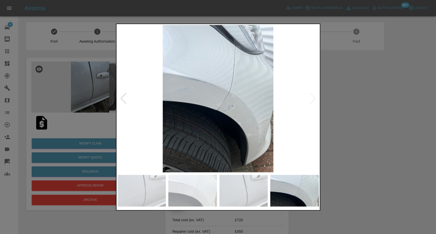
click at [368, 123] on div at bounding box center [218, 117] width 436 height 234
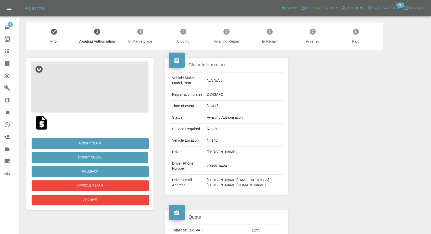
click at [84, 98] on img at bounding box center [89, 87] width 117 height 51
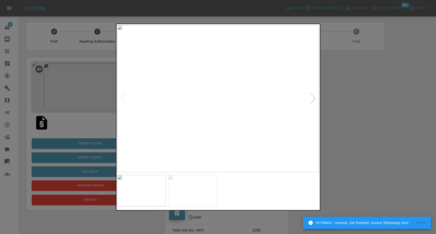
click at [186, 181] on img at bounding box center [192, 191] width 48 height 32
click at [370, 146] on div at bounding box center [218, 117] width 436 height 234
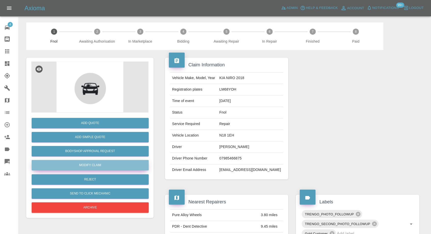
click at [90, 165] on link "Modify Claim" at bounding box center [90, 165] width 117 height 10
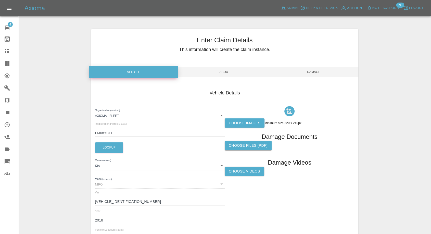
click at [238, 123] on label "Choose images" at bounding box center [245, 122] width 40 height 9
click at [0, 0] on input "Choose images" at bounding box center [0, 0] width 0 height 0
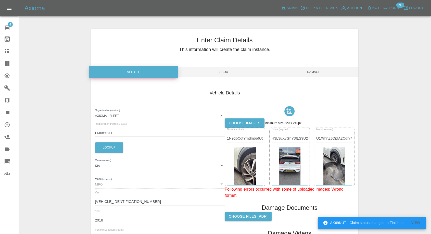
click at [310, 69] on span "Damage" at bounding box center [314, 72] width 89 height 10
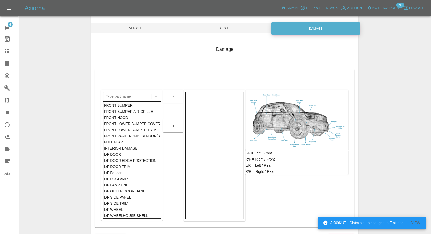
scroll to position [82, 0]
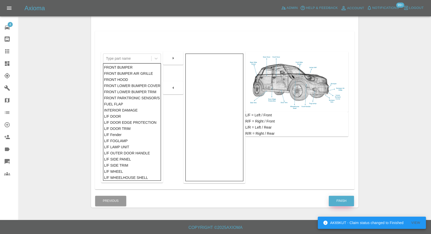
click at [346, 200] on button "Finish" at bounding box center [341, 201] width 25 height 10
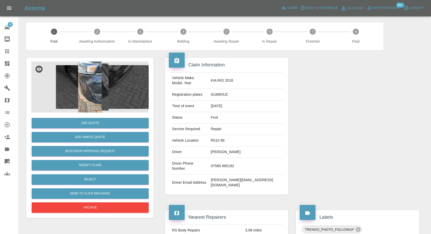
click at [87, 85] on img at bounding box center [89, 87] width 117 height 51
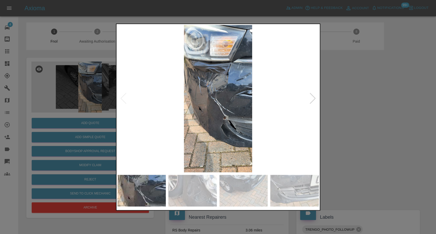
click at [197, 194] on img at bounding box center [192, 191] width 48 height 32
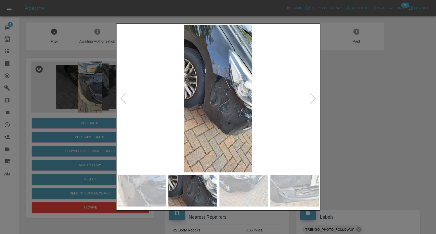
click at [248, 191] on img at bounding box center [243, 191] width 48 height 32
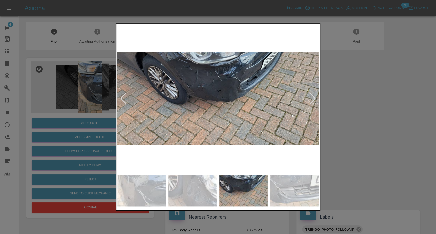
click at [295, 192] on img at bounding box center [294, 191] width 48 height 32
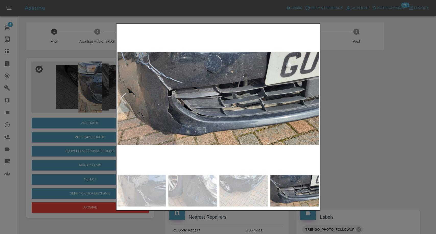
click at [313, 99] on img at bounding box center [217, 98] width 201 height 147
click at [250, 182] on img at bounding box center [243, 191] width 48 height 32
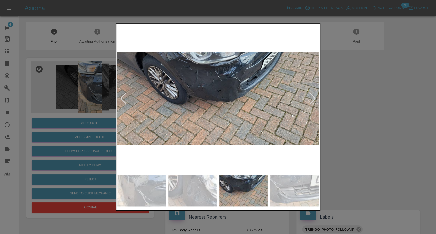
click at [189, 198] on img at bounding box center [192, 191] width 48 height 32
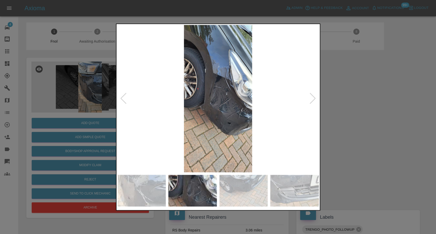
click at [126, 194] on img at bounding box center [141, 191] width 48 height 32
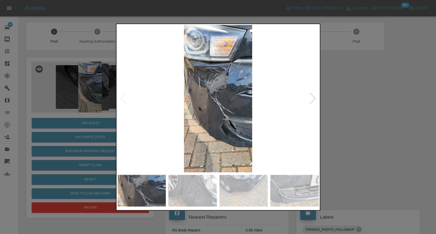
click at [374, 131] on div at bounding box center [218, 117] width 436 height 234
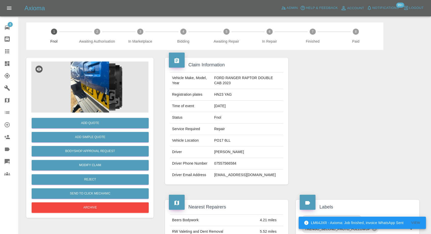
click at [87, 86] on img at bounding box center [89, 87] width 117 height 51
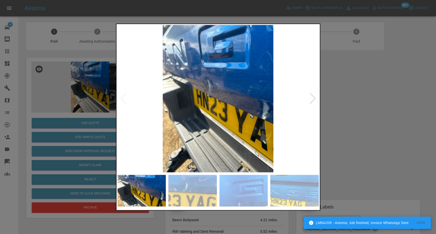
click at [227, 184] on img at bounding box center [243, 191] width 48 height 32
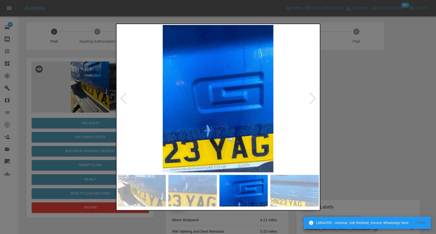
click at [380, 123] on div at bounding box center [218, 117] width 436 height 234
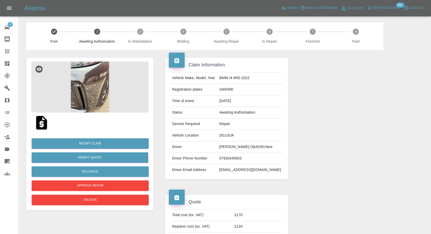
click at [88, 82] on img at bounding box center [89, 87] width 117 height 51
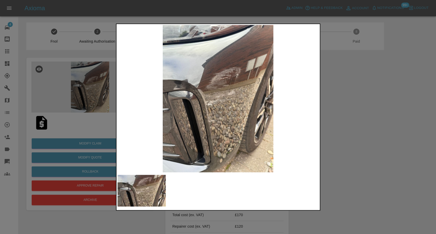
click at [372, 135] on div at bounding box center [218, 117] width 436 height 234
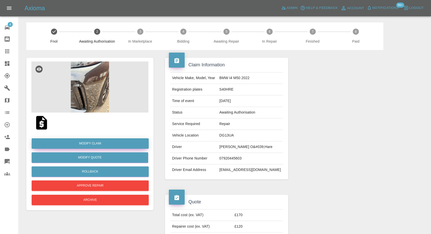
click at [91, 144] on link "Modify Claim" at bounding box center [90, 143] width 117 height 10
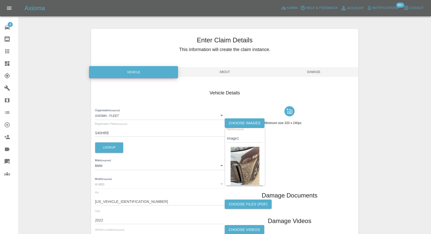
click at [255, 122] on label "Choose images" at bounding box center [245, 122] width 40 height 9
click at [0, 0] on input "Choose images" at bounding box center [0, 0] width 0 height 0
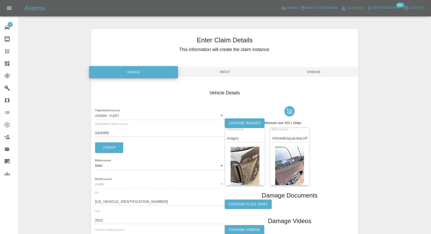
click at [315, 70] on span "Damage" at bounding box center [314, 72] width 89 height 10
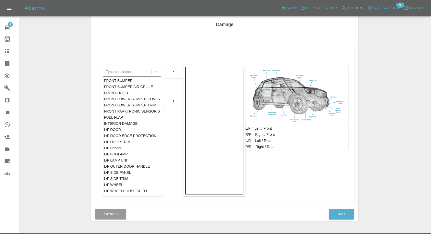
scroll to position [82, 0]
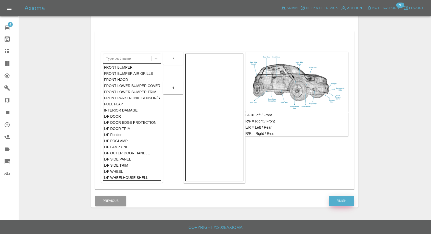
click at [340, 200] on button "Finish" at bounding box center [341, 201] width 25 height 10
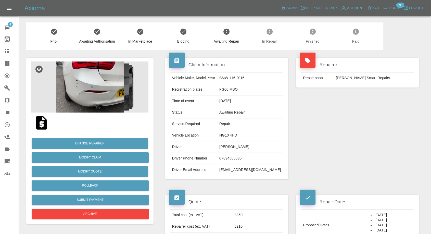
click at [239, 158] on td "07894506835" at bounding box center [250, 158] width 66 height 11
copy td "07894506835"
click at [339, 151] on div "Repairer Repair shop [PERSON_NAME] Smart Repairs" at bounding box center [357, 118] width 131 height 137
click at [226, 147] on td "[PERSON_NAME]" at bounding box center [250, 146] width 66 height 11
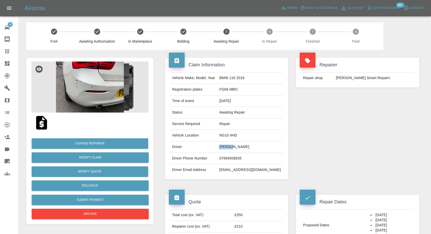
click at [226, 147] on td "Agnes Chinamasa" at bounding box center [250, 146] width 66 height 11
copy td "Agnes"
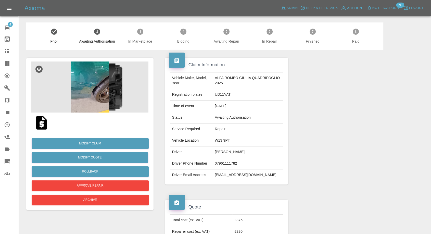
click at [85, 104] on img at bounding box center [89, 87] width 117 height 51
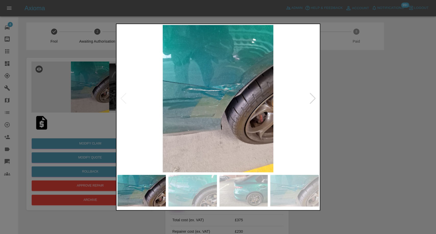
click at [210, 187] on img at bounding box center [192, 191] width 48 height 32
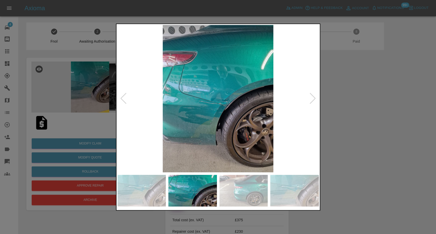
click at [242, 186] on img at bounding box center [243, 191] width 48 height 32
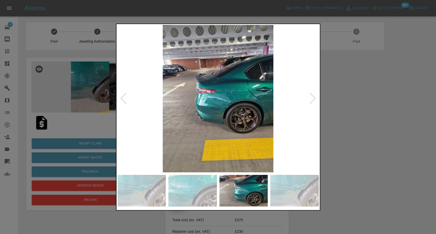
click at [307, 190] on img at bounding box center [294, 191] width 48 height 32
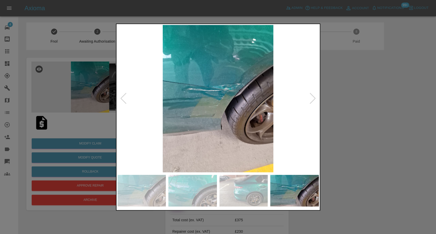
click at [311, 95] on div at bounding box center [312, 98] width 7 height 11
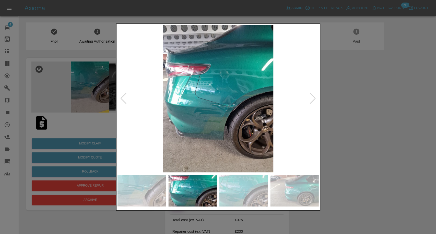
click at [311, 95] on div at bounding box center [312, 98] width 7 height 11
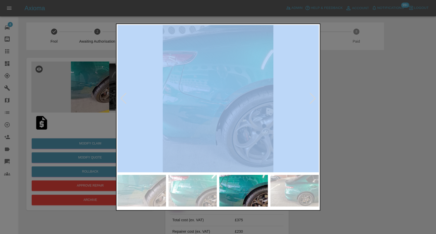
click at [311, 95] on div at bounding box center [312, 98] width 7 height 11
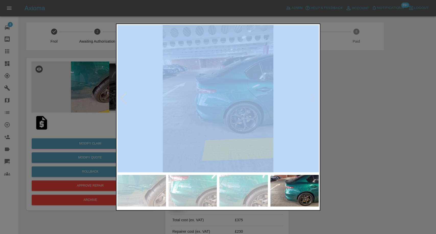
click at [311, 95] on img at bounding box center [217, 98] width 201 height 147
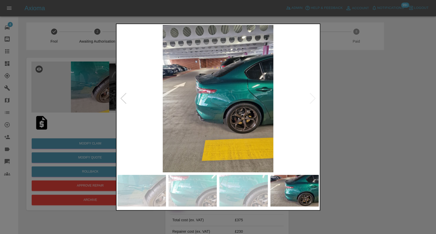
click at [394, 121] on div at bounding box center [218, 117] width 436 height 234
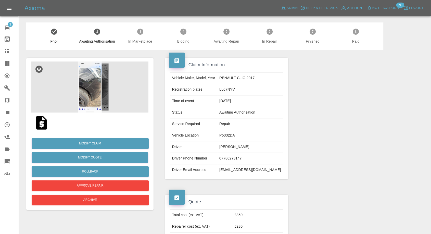
click at [78, 92] on img at bounding box center [89, 87] width 117 height 51
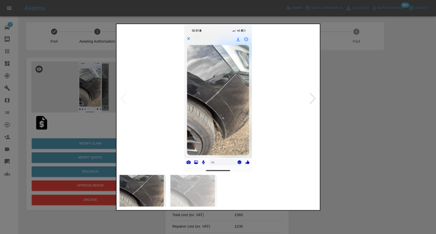
click at [214, 183] on img at bounding box center [192, 191] width 48 height 32
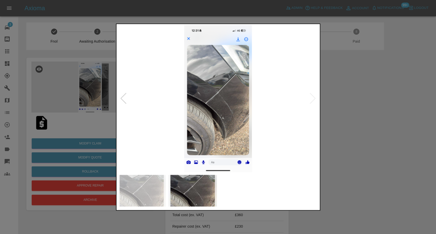
click at [351, 164] on div at bounding box center [218, 117] width 436 height 234
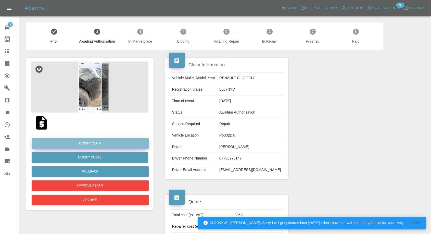
click at [100, 142] on link "Modify Claim" at bounding box center [90, 143] width 117 height 10
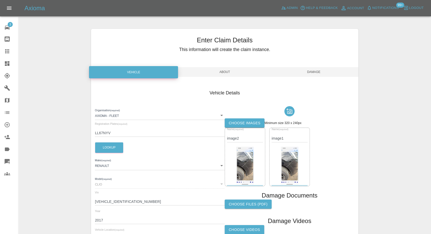
click at [252, 121] on label "Choose images" at bounding box center [245, 122] width 40 height 9
click at [0, 0] on input "Choose images" at bounding box center [0, 0] width 0 height 0
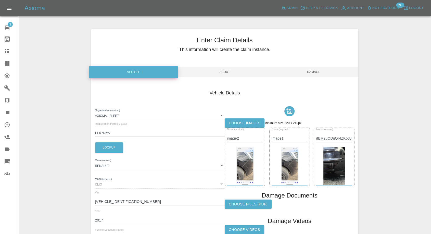
click at [260, 122] on label "Choose images" at bounding box center [245, 122] width 40 height 9
click at [0, 0] on input "Choose images" at bounding box center [0, 0] width 0 height 0
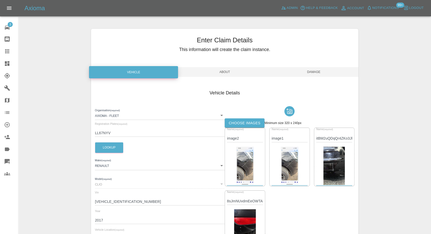
click at [325, 72] on span "Damage" at bounding box center [314, 72] width 89 height 10
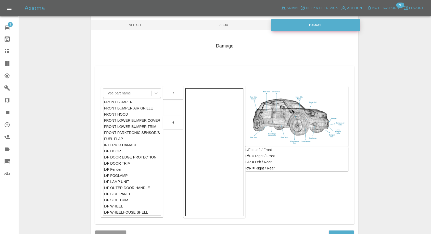
scroll to position [82, 0]
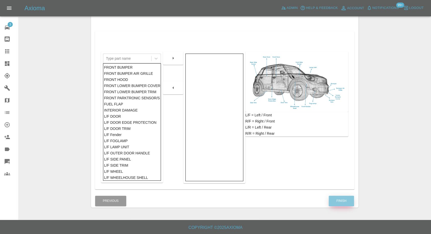
click at [345, 199] on button "Finish" at bounding box center [341, 201] width 25 height 10
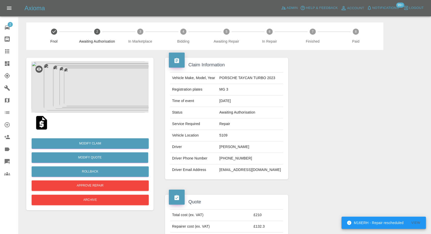
click at [42, 122] on img at bounding box center [41, 123] width 16 height 16
click at [66, 88] on img at bounding box center [89, 87] width 117 height 51
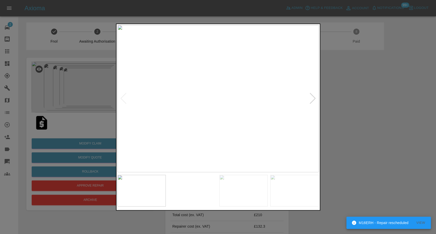
click at [195, 194] on img at bounding box center [192, 191] width 48 height 32
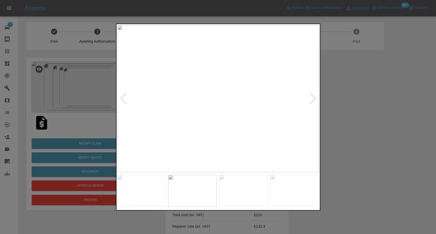
click at [234, 197] on img at bounding box center [243, 191] width 48 height 32
click at [310, 197] on img at bounding box center [294, 191] width 48 height 32
click at [315, 98] on div at bounding box center [217, 98] width 201 height 147
click at [307, 110] on img at bounding box center [217, 98] width 201 height 147
click at [312, 99] on div at bounding box center [312, 98] width 7 height 11
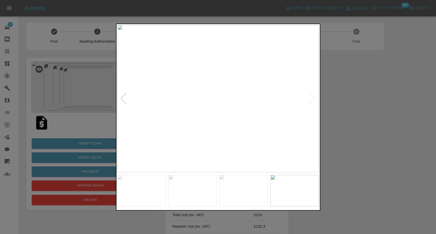
click at [350, 114] on div at bounding box center [218, 117] width 436 height 234
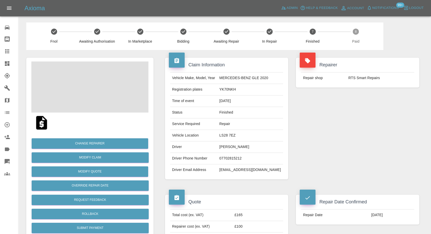
click at [245, 168] on td "[EMAIL_ADDRESS][DOMAIN_NAME]" at bounding box center [250, 169] width 66 height 11
copy div "[EMAIL_ADDRESS][DOMAIN_NAME]"
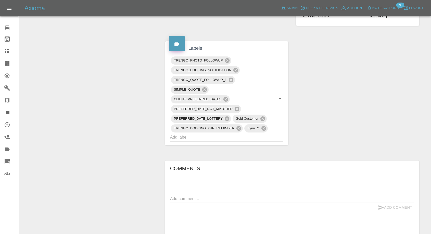
scroll to position [312, 0]
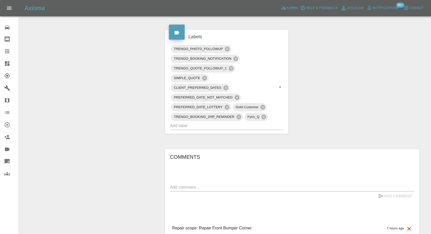
click at [227, 183] on div "x" at bounding box center [292, 187] width 244 height 8
paste textarea "The only date I can see on the link is [DATE] which is not suitable"
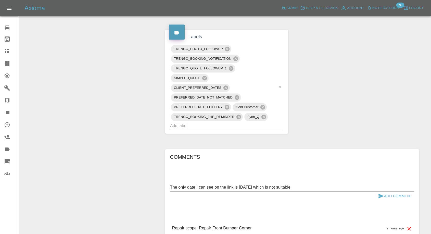
type textarea "The only date I can see on the link is [DATE] which is not suitable"
click at [380, 193] on icon "submit" at bounding box center [381, 196] width 6 height 6
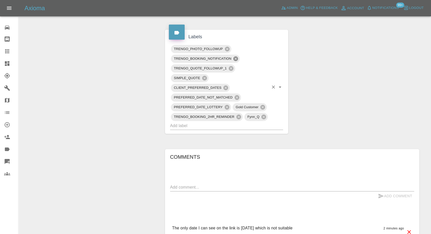
click at [235, 56] on icon at bounding box center [236, 58] width 5 height 5
click at [240, 115] on icon at bounding box center [239, 117] width 5 height 5
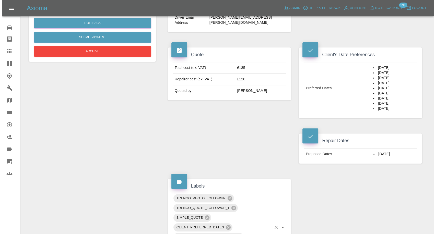
scroll to position [85, 0]
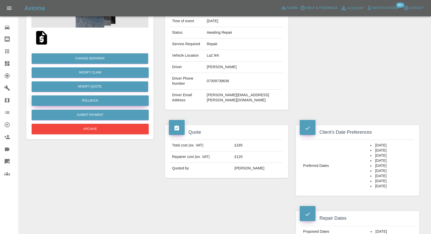
click at [98, 102] on button "Rollback" at bounding box center [90, 100] width 117 height 10
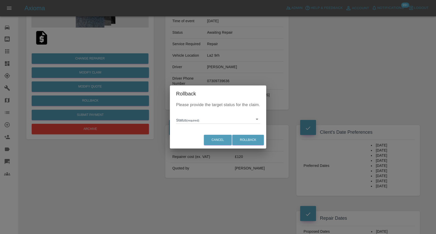
click at [213, 122] on body "Axioma Admin Help & Feedback Account Notifications 99+ Logout Repair home Bodys…" at bounding box center [218, 221] width 436 height 612
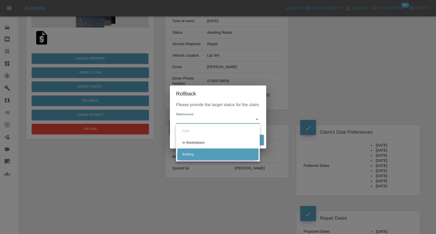
drag, startPoint x: 194, startPoint y: 154, endPoint x: 213, endPoint y: 153, distance: 18.1
click at [195, 154] on li "Bidding" at bounding box center [217, 155] width 81 height 12
type input "bidding"
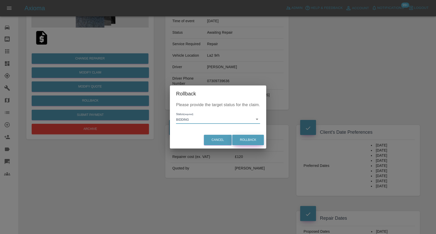
click at [250, 141] on button "Rollback" at bounding box center [248, 140] width 32 height 10
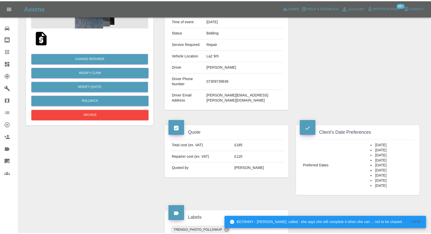
scroll to position [0, 0]
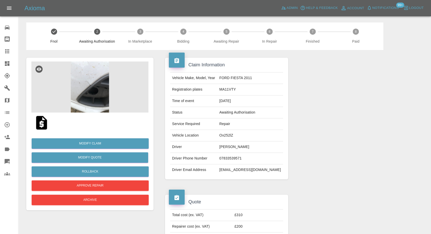
scroll to position [28, 0]
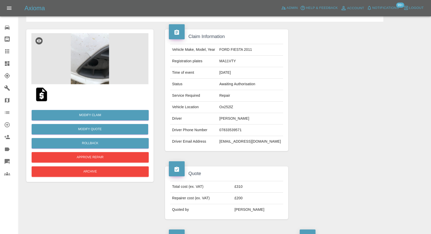
click at [38, 93] on img at bounding box center [41, 94] width 16 height 16
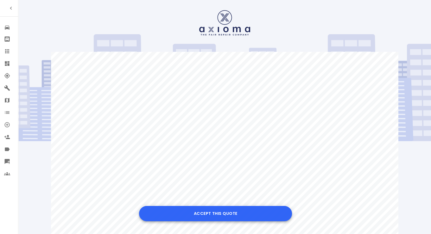
click at [243, 212] on button "Accept this Quote" at bounding box center [215, 213] width 153 height 15
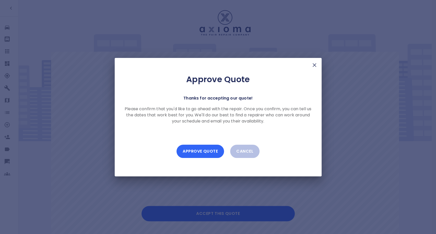
click at [204, 152] on button "Approve Quote" at bounding box center [199, 151] width 47 height 13
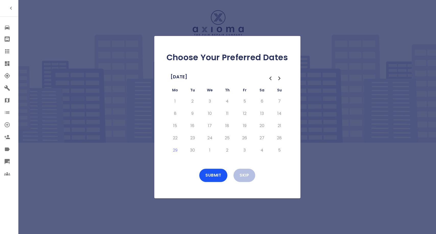
click at [278, 80] on icon "Go to the Next Month" at bounding box center [279, 78] width 2 height 3
click at [174, 150] on button "27" at bounding box center [174, 150] width 9 height 8
click at [192, 149] on button "28" at bounding box center [192, 150] width 9 height 8
click at [209, 150] on button "29" at bounding box center [209, 150] width 9 height 8
click at [227, 150] on button "30" at bounding box center [227, 150] width 9 height 8
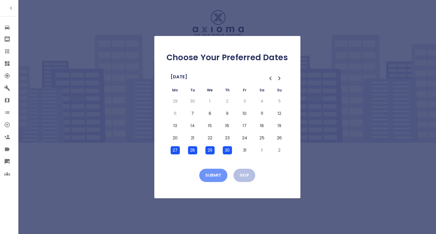
click at [218, 176] on button "Submit" at bounding box center [213, 175] width 28 height 13
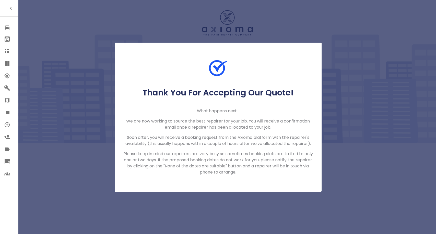
click at [9, 48] on icon at bounding box center [7, 51] width 6 height 6
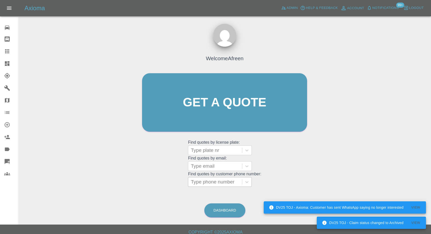
click at [202, 179] on div at bounding box center [215, 181] width 49 height 7
paste input "+447583330895"
drag, startPoint x: 200, startPoint y: 180, endPoint x: 175, endPoint y: 184, distance: 25.6
click at [175, 184] on div "Welcome Afreen Get a quote Get a quote Find quotes by license plate: Type plate…" at bounding box center [225, 112] width 176 height 154
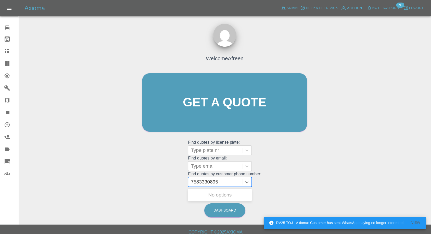
type input "07583330895"
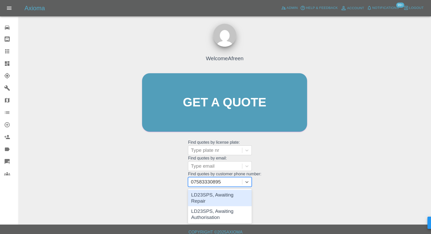
click at [231, 197] on div "LD23SPS, Awaiting Repair" at bounding box center [220, 198] width 64 height 16
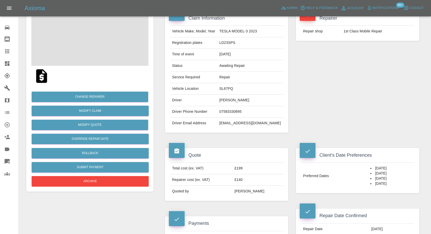
scroll to position [142, 0]
